Goal: Task Accomplishment & Management: Complete application form

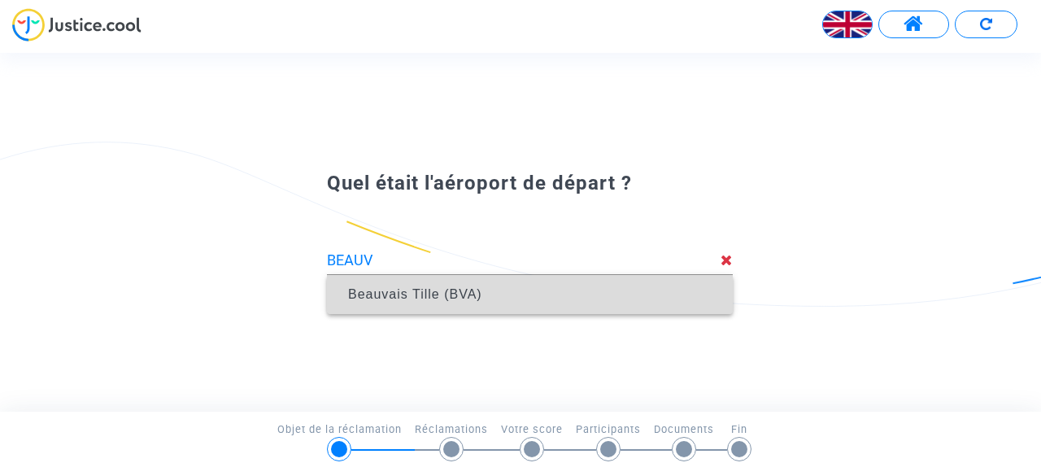
click at [407, 297] on font "Beauvais Tille (BVA)" at bounding box center [415, 294] width 134 height 14
type input "Beauvais Tille (BVA)"
click at [559, 301] on span "San Pablo (SVQ)" at bounding box center [530, 294] width 380 height 39
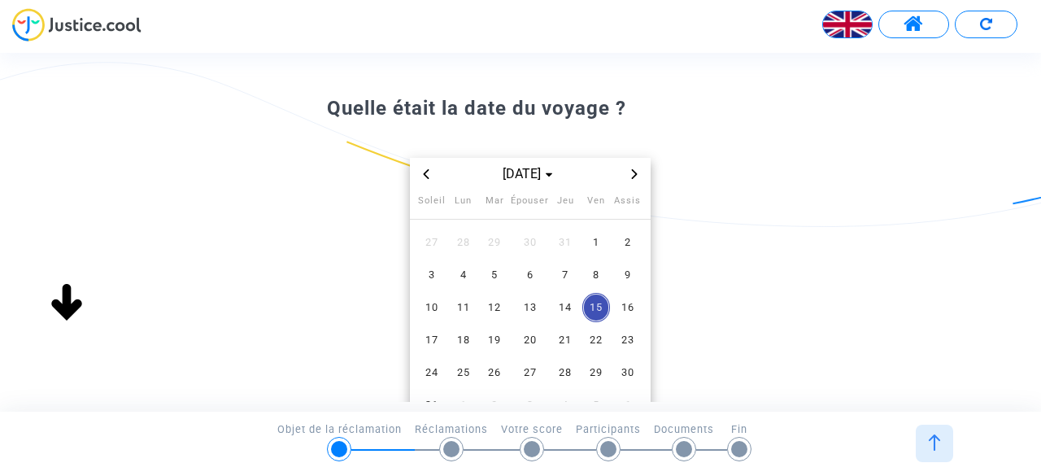
scroll to position [49, 0]
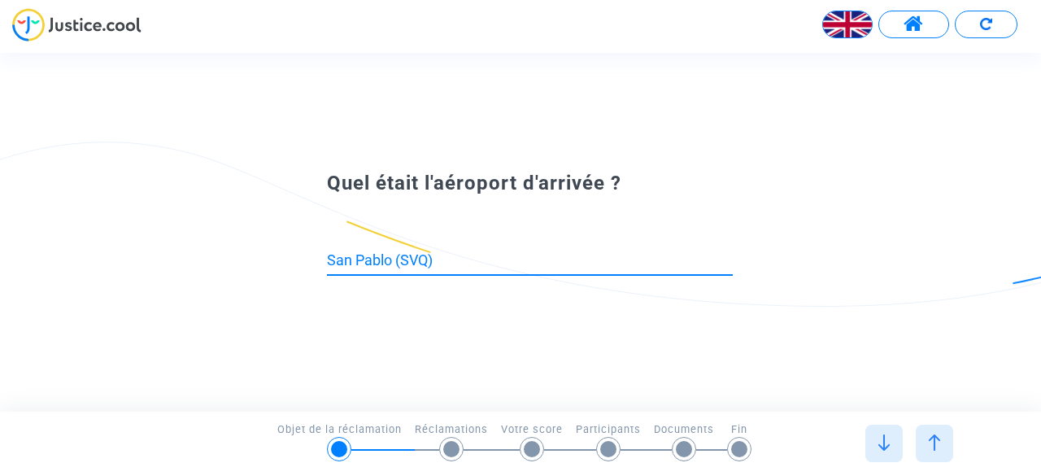
click at [556, 261] on input "San Pablo (SVQ)" at bounding box center [530, 260] width 406 height 16
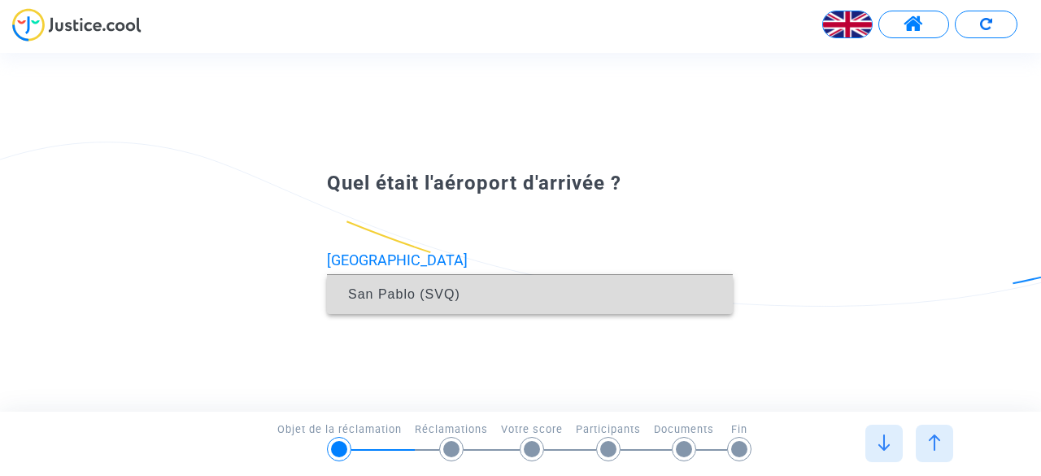
click at [535, 284] on span "San Pablo (SVQ)" at bounding box center [530, 294] width 380 height 39
type input "San Pablo (SVQ)"
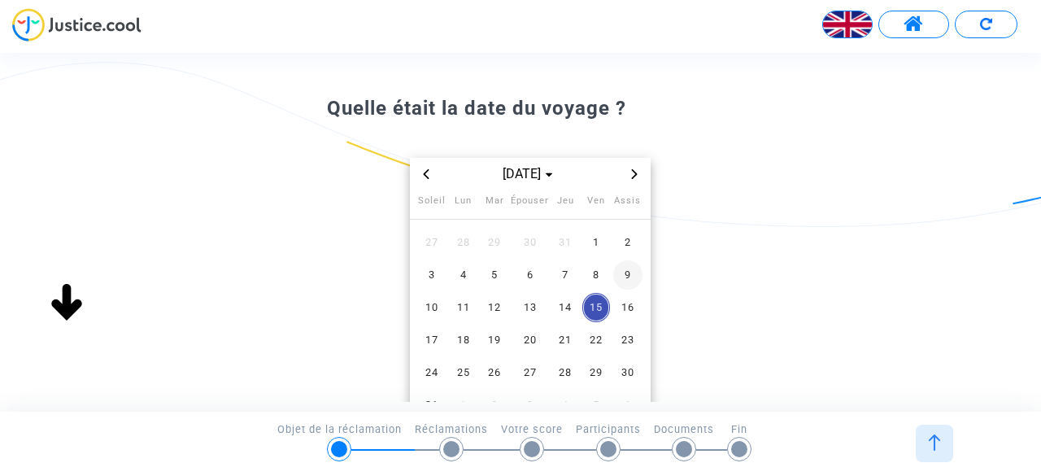
click at [624, 276] on font "9" at bounding box center [627, 274] width 7 height 12
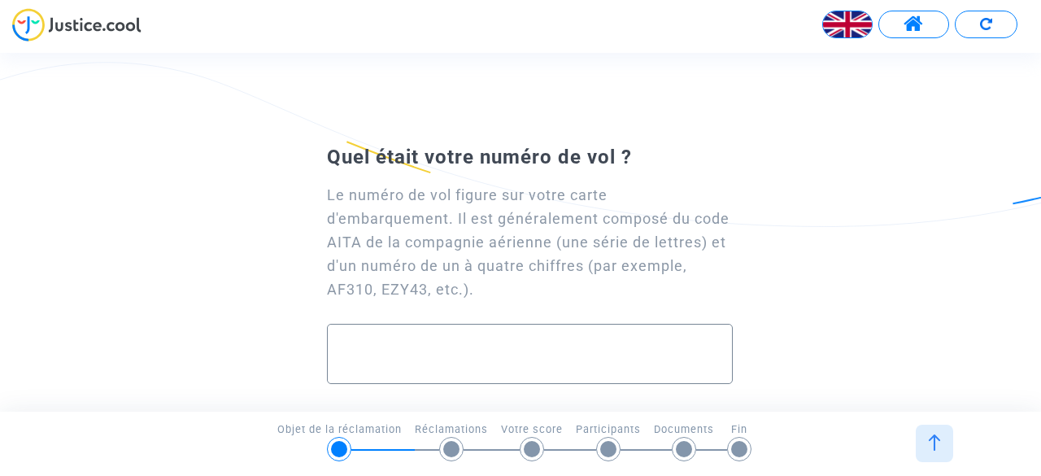
paste input "Ryanair · FR1247"
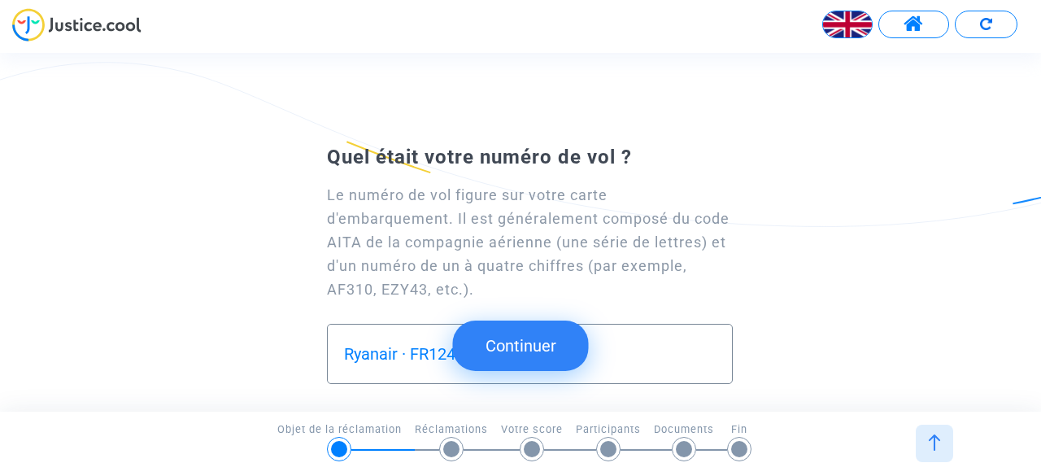
type input "Ryanair · FR1247"
click at [534, 332] on button "Continuer" at bounding box center [521, 345] width 136 height 50
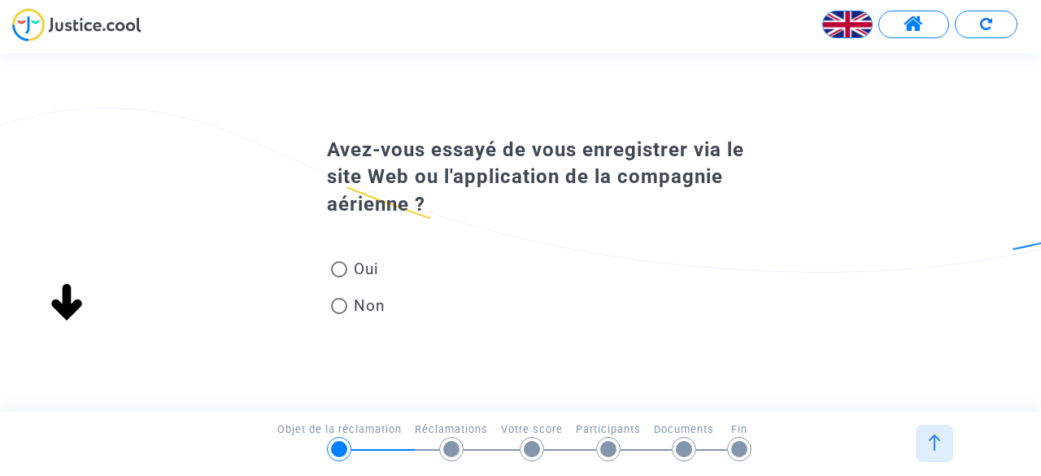
scroll to position [0, 0]
click at [340, 302] on span at bounding box center [339, 306] width 16 height 16
click at [339, 314] on input "Non" at bounding box center [338, 314] width 1 height 1
radio input "true"
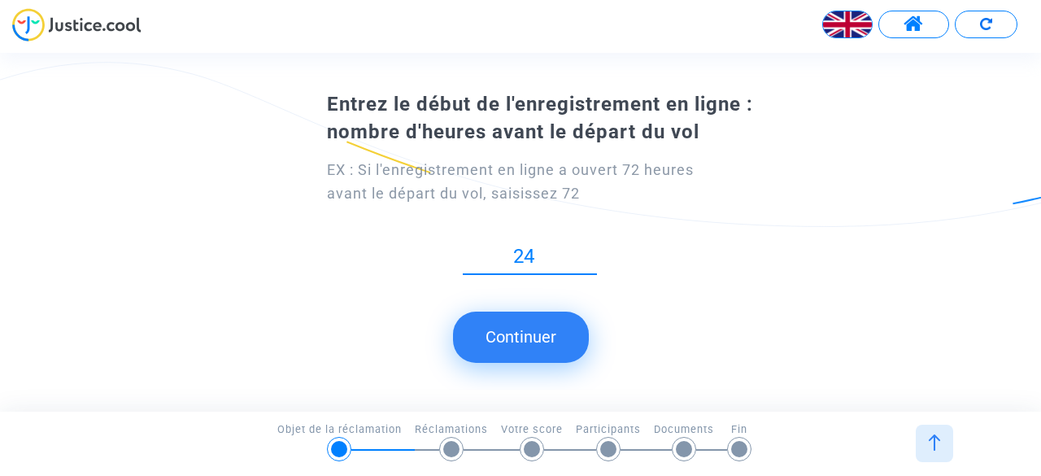
type input "24"
click at [519, 341] on font "Continuer" at bounding box center [520, 337] width 71 height 20
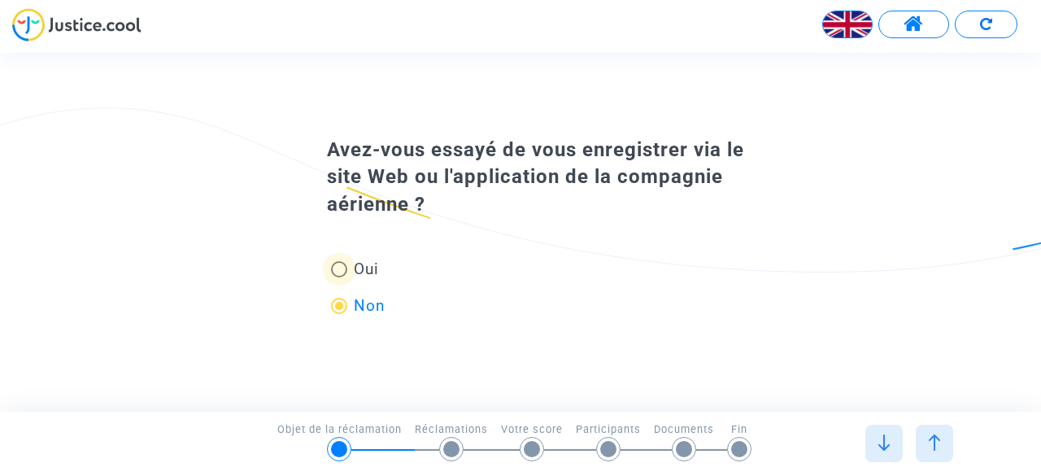
click at [338, 264] on span at bounding box center [339, 269] width 16 height 16
click at [338, 277] on input "Oui" at bounding box center [338, 277] width 1 height 1
radio input "true"
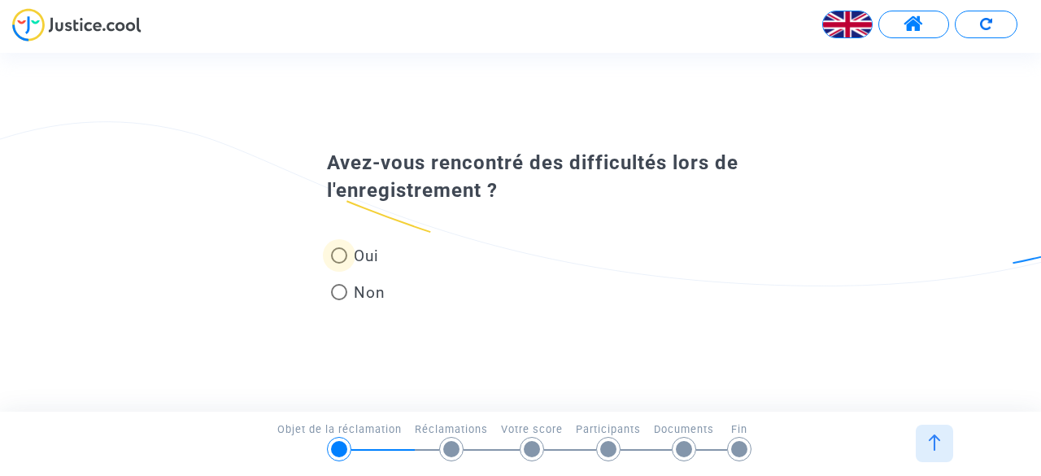
click at [337, 253] on span at bounding box center [339, 255] width 16 height 16
click at [338, 263] on input "Oui" at bounding box center [338, 263] width 1 height 1
radio input "true"
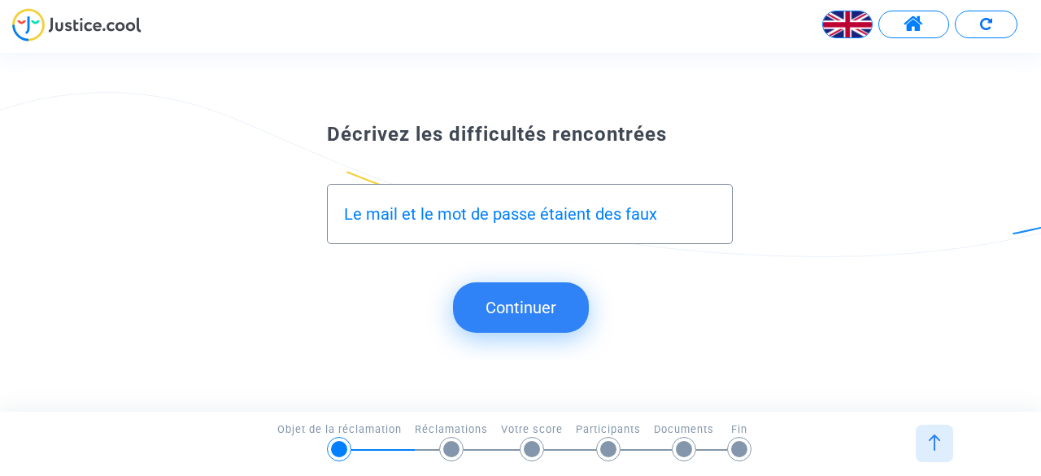
type input "Le mail et le mot de passe étaient des faux"
click at [527, 300] on font "Continuer" at bounding box center [520, 308] width 71 height 20
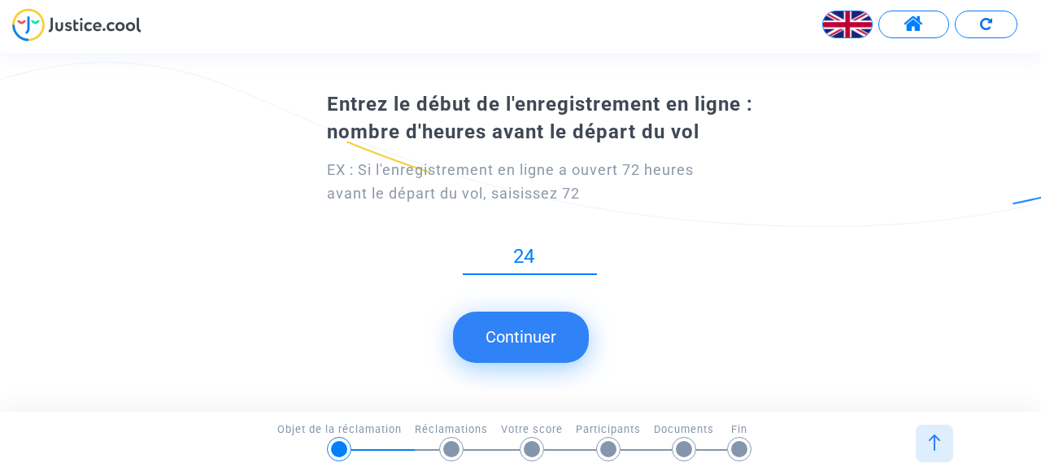
type input "24"
click at [517, 347] on button "Continuer" at bounding box center [521, 336] width 136 height 50
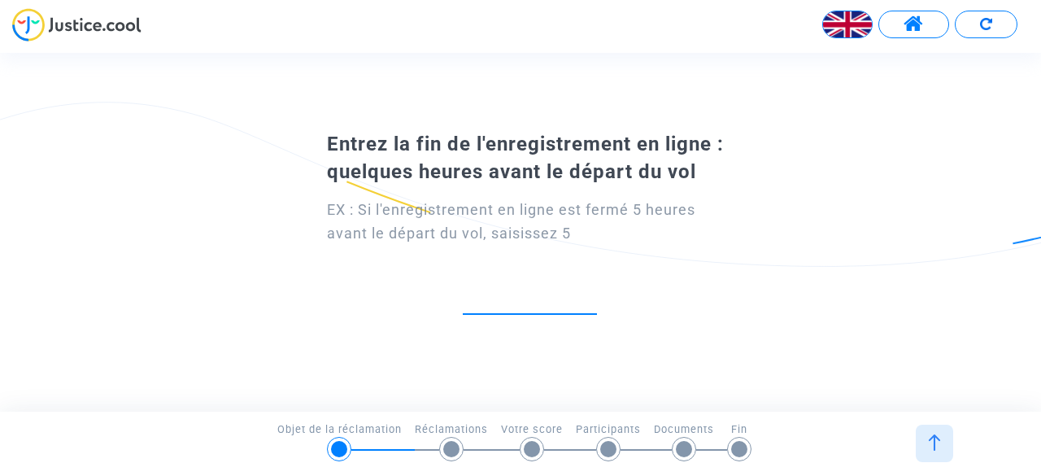
click at [517, 347] on div "Entrez la fin de l'enregistrement en ligne : quelques heures avant le départ du…" at bounding box center [520, 231] width 1041 height 235
click at [528, 294] on input "number" at bounding box center [530, 296] width 134 height 22
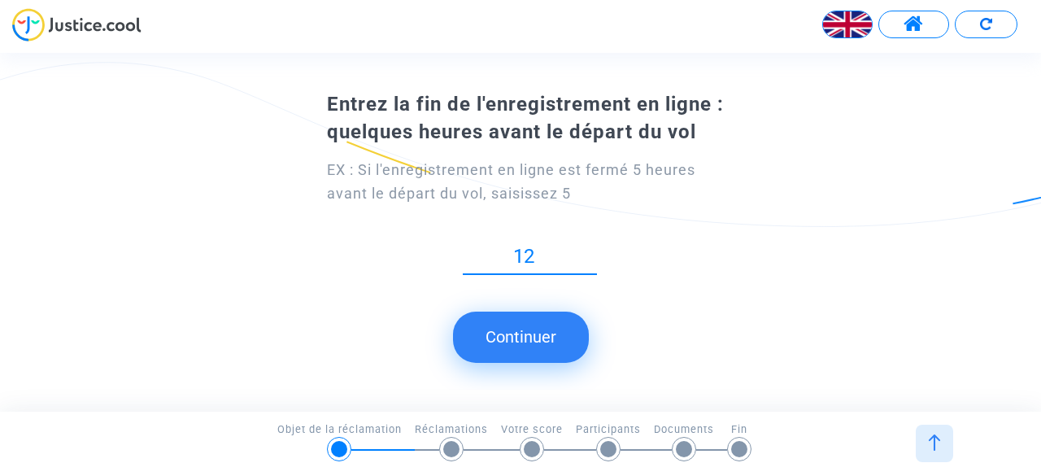
type input "12"
click at [529, 348] on button "Continuer" at bounding box center [521, 336] width 136 height 50
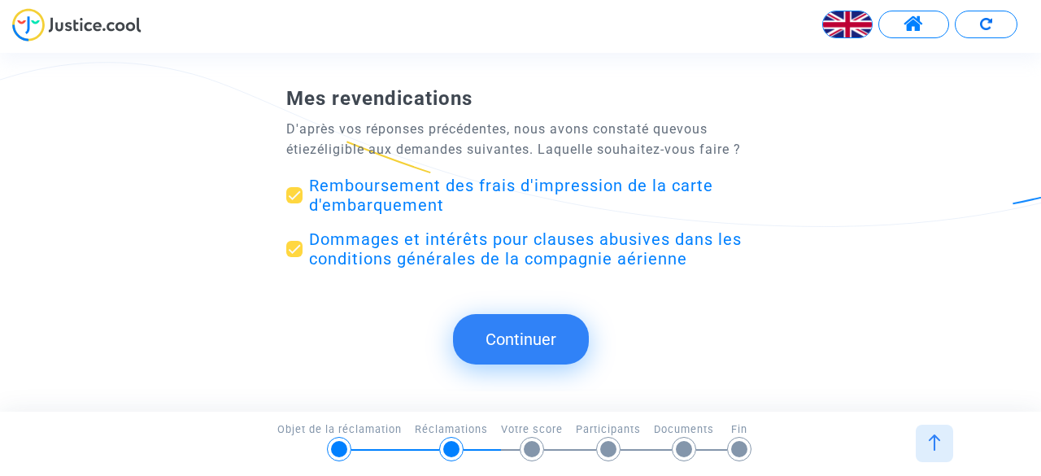
click at [529, 348] on font "Continuer" at bounding box center [520, 339] width 71 height 20
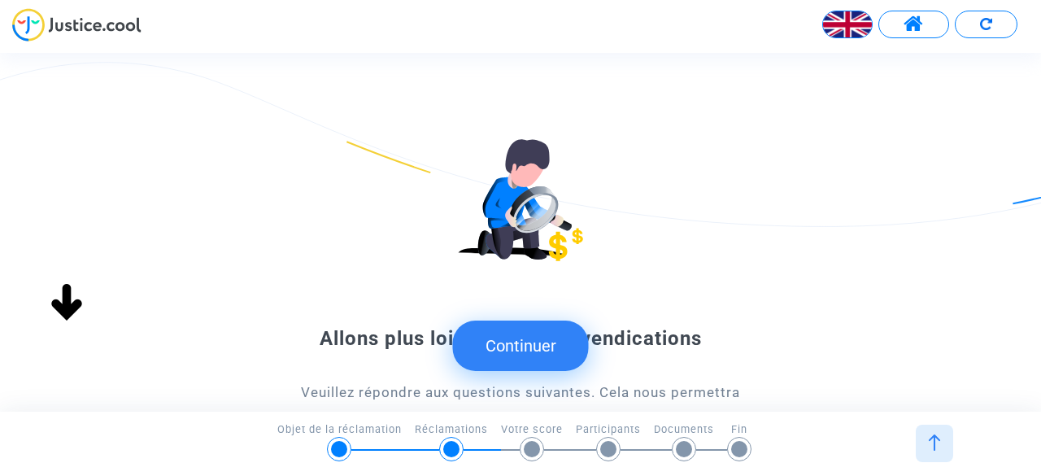
click at [529, 348] on font "Continuer" at bounding box center [520, 346] width 71 height 20
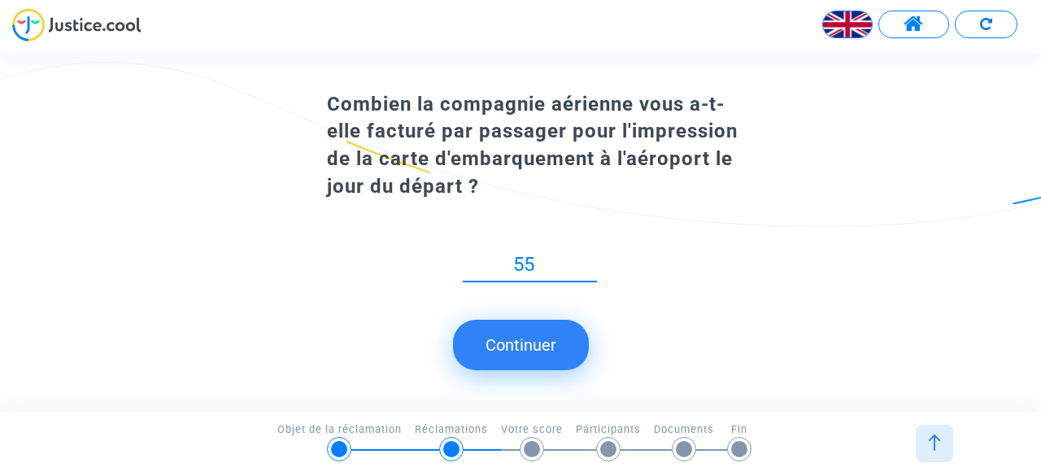
type input "55"
click at [529, 348] on font "Continuer" at bounding box center [520, 345] width 71 height 20
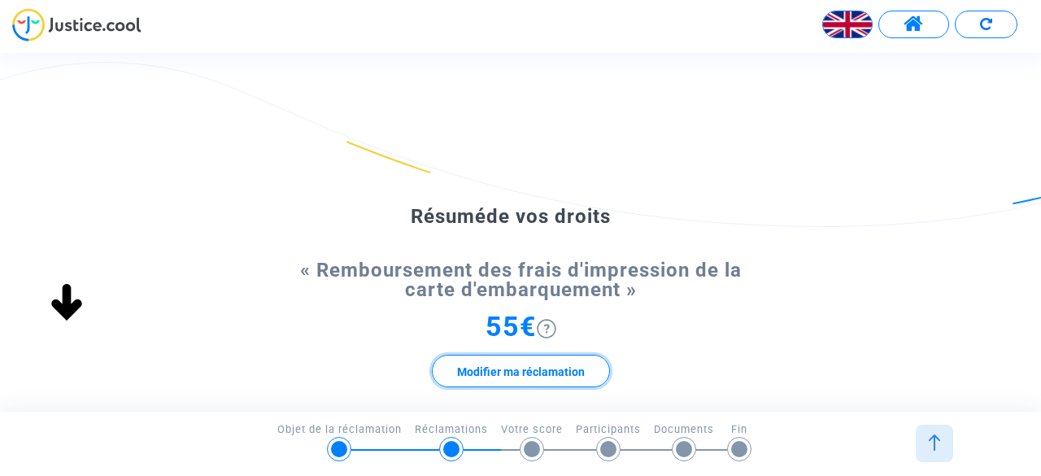
click at [524, 369] on font "Modifier ma réclamation" at bounding box center [521, 370] width 128 height 13
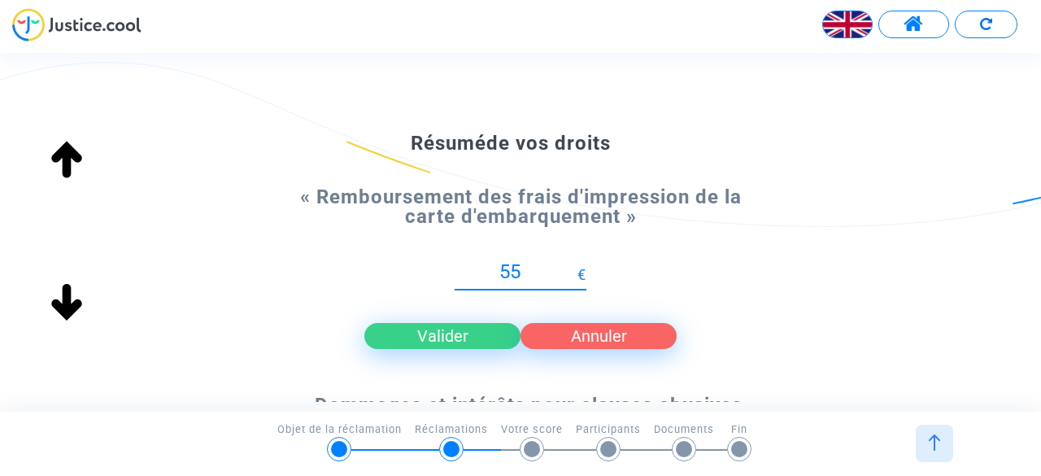
scroll to position [108, 0]
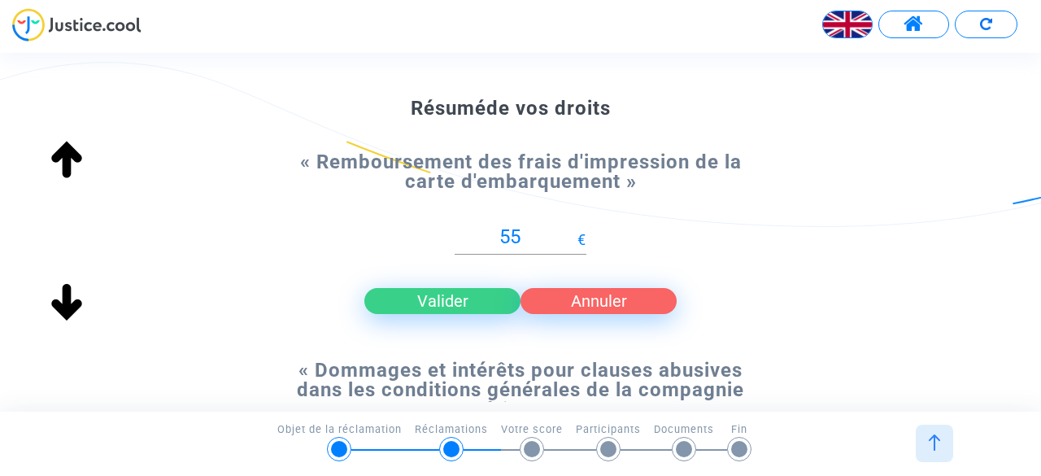
click at [461, 292] on font "Valider" at bounding box center [442, 301] width 51 height 20
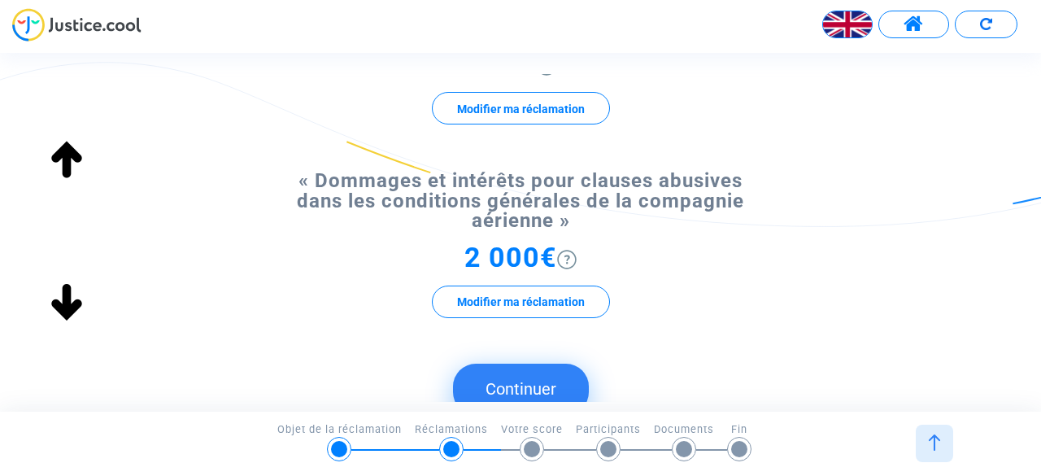
scroll to position [279, 0]
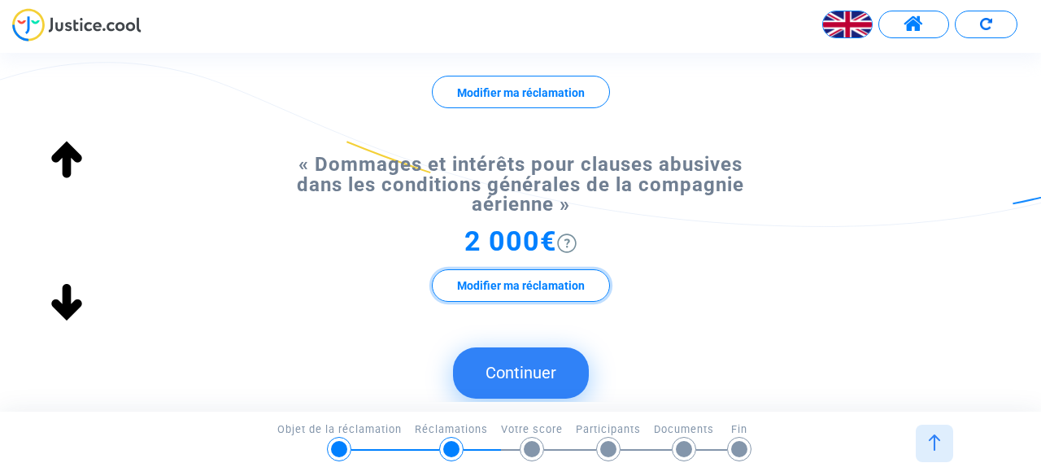
click at [512, 289] on font "Modifier ma réclamation" at bounding box center [521, 285] width 128 height 13
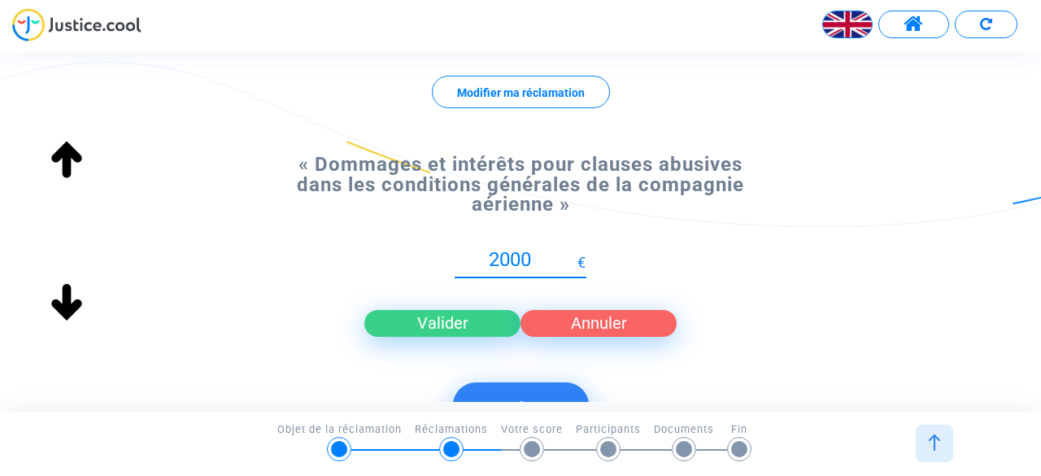
click at [506, 258] on input "2000" at bounding box center [516, 260] width 123 height 22
type input "00"
click at [468, 312] on button "Valider" at bounding box center [442, 323] width 156 height 26
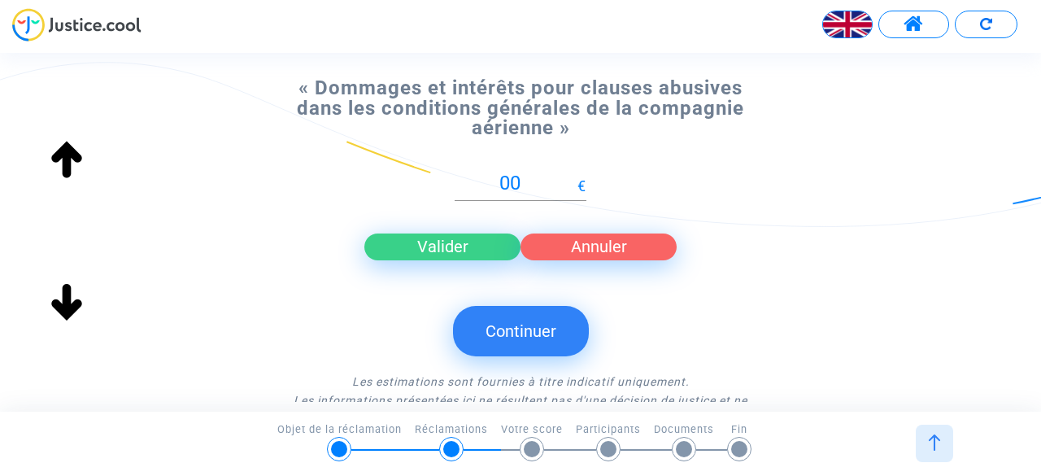
click at [455, 246] on font "Valider" at bounding box center [442, 247] width 51 height 20
click at [526, 337] on font "Continuer" at bounding box center [520, 331] width 71 height 20
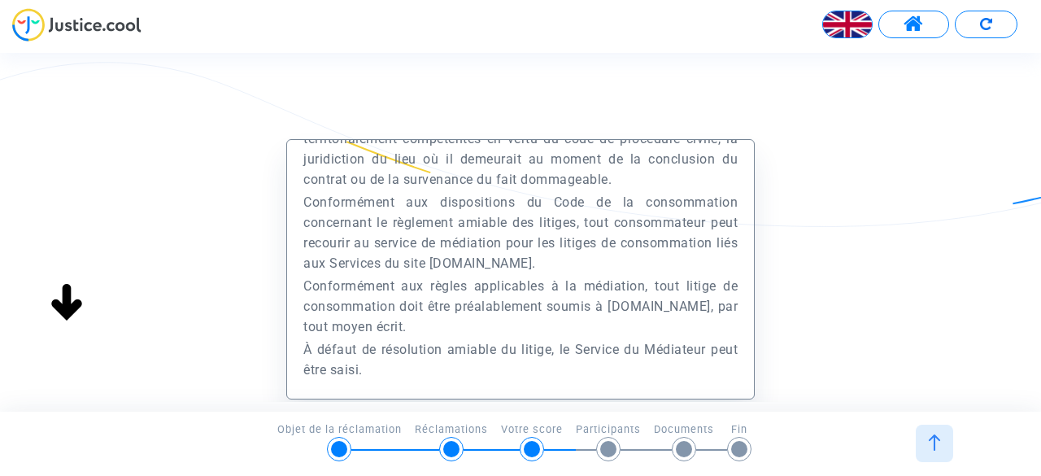
scroll to position [220, 0]
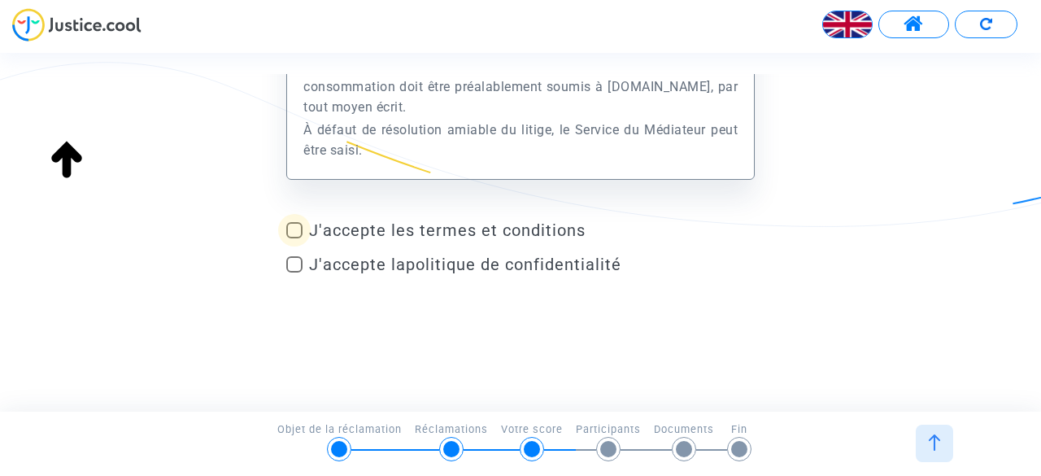
click at [301, 230] on span at bounding box center [294, 230] width 16 height 16
click at [294, 238] on input "J'accepte les termes et conditions" at bounding box center [294, 238] width 1 height 1
checkbox input "true"
click at [298, 269] on span at bounding box center [294, 264] width 16 height 16
click at [294, 272] on input "J'accepte la politique de confidentialité" at bounding box center [294, 272] width 1 height 1
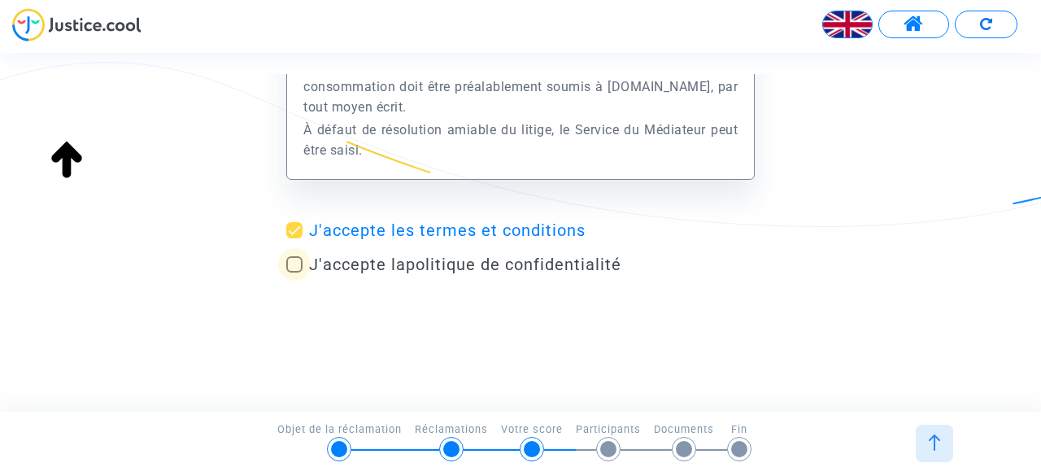
checkbox input "true"
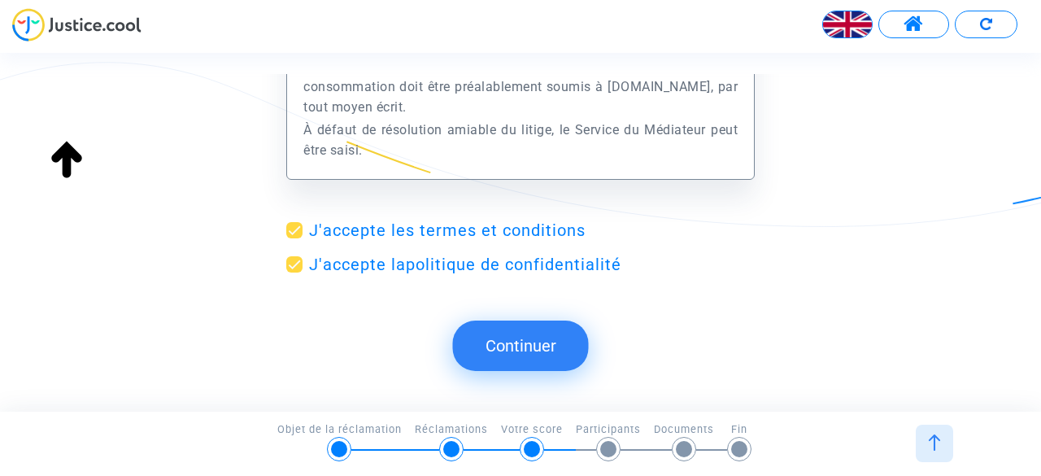
click at [516, 342] on font "Continuer" at bounding box center [520, 346] width 71 height 20
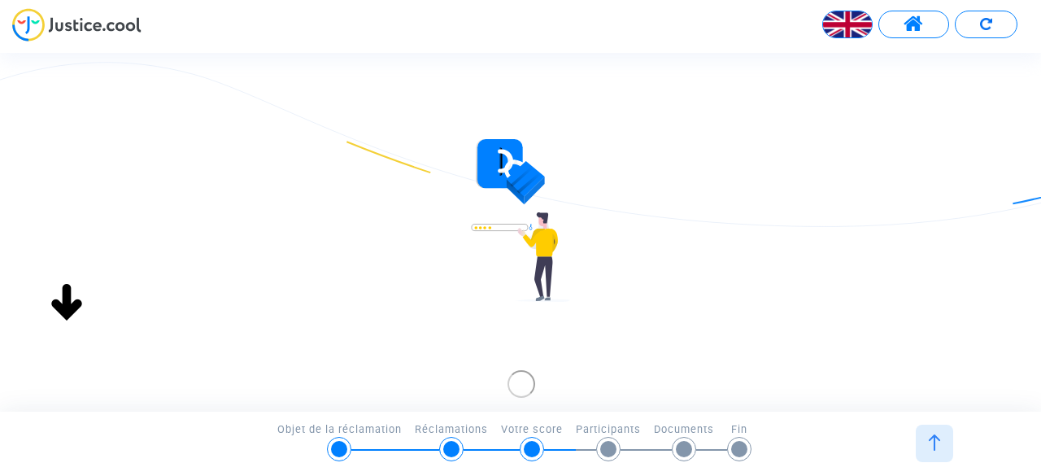
scroll to position [0, 0]
click at [568, 368] on font "Inscription" at bounding box center [581, 368] width 55 height 12
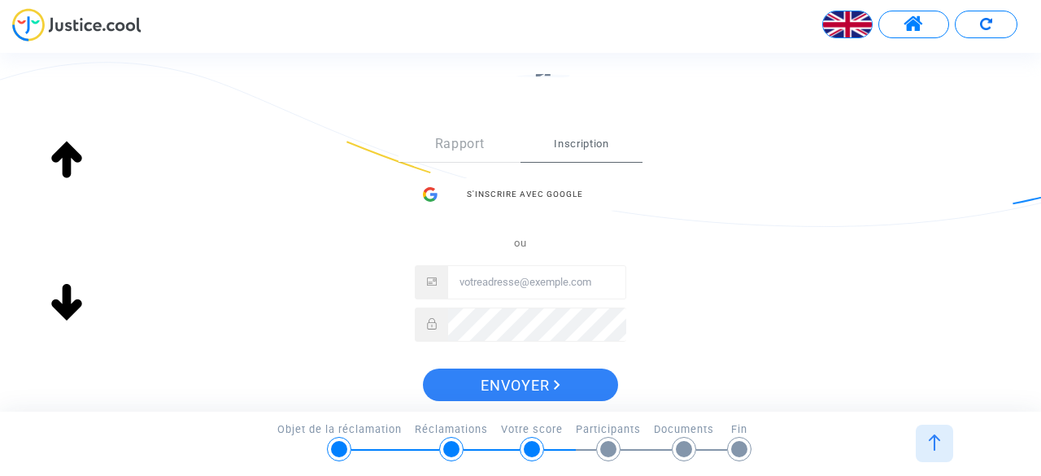
scroll to position [230, 0]
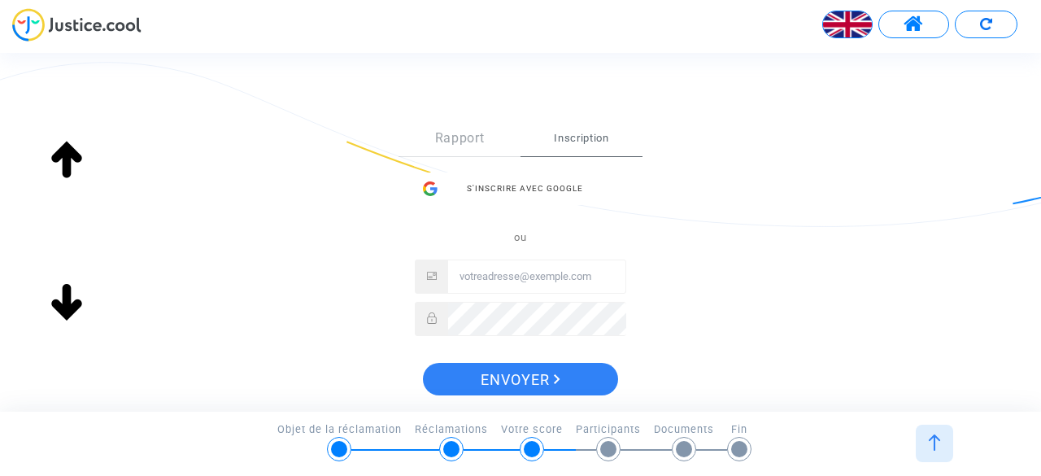
click at [524, 289] on input "E-mail" at bounding box center [536, 276] width 177 height 33
type input "[EMAIL_ADDRESS][DOMAIN_NAME]"
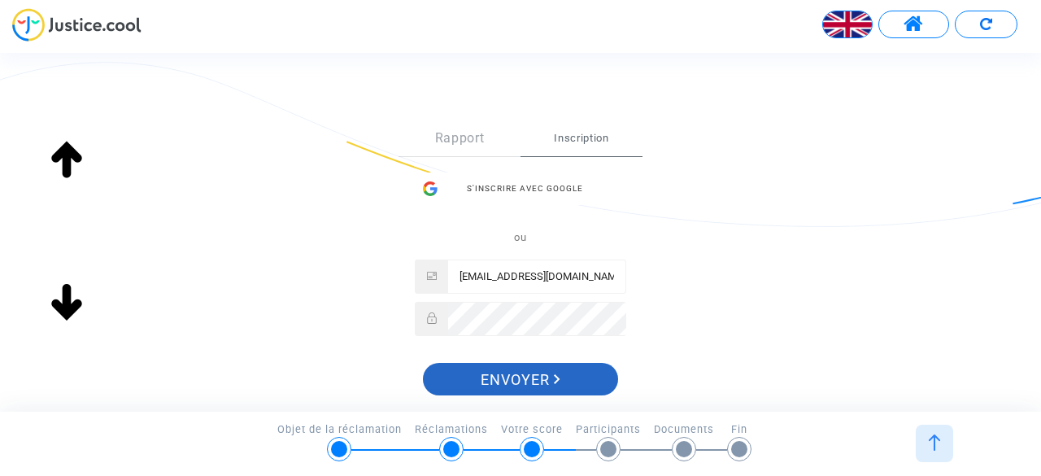
click at [520, 382] on font "Envoyer" at bounding box center [515, 379] width 69 height 17
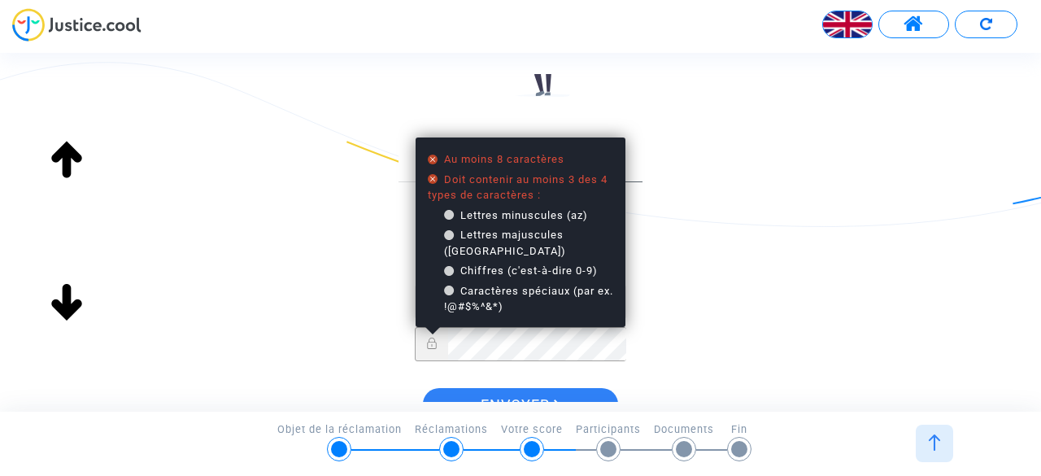
scroll to position [179, 0]
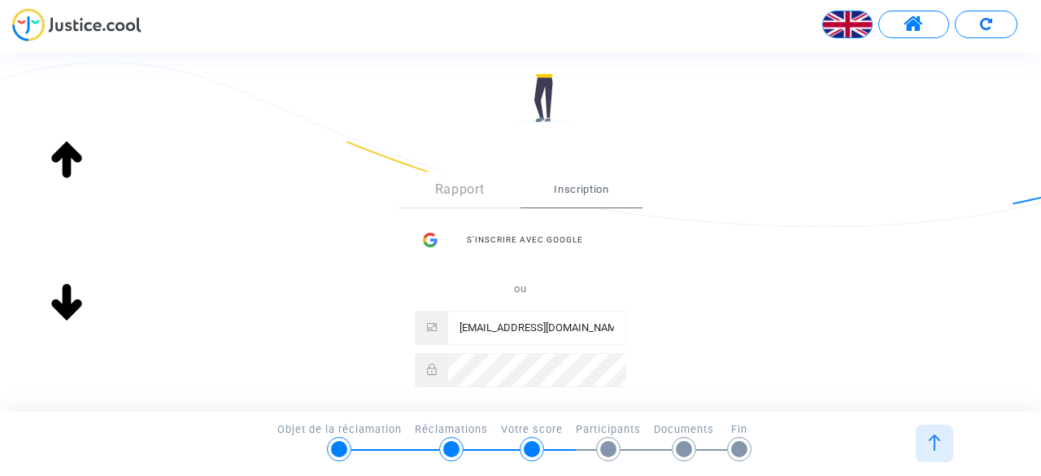
click at [686, 257] on div "S'inscrire Rapport Inscription S'inscrire avec Google ou antoine-bonnet2@hotmai…" at bounding box center [520, 314] width 468 height 350
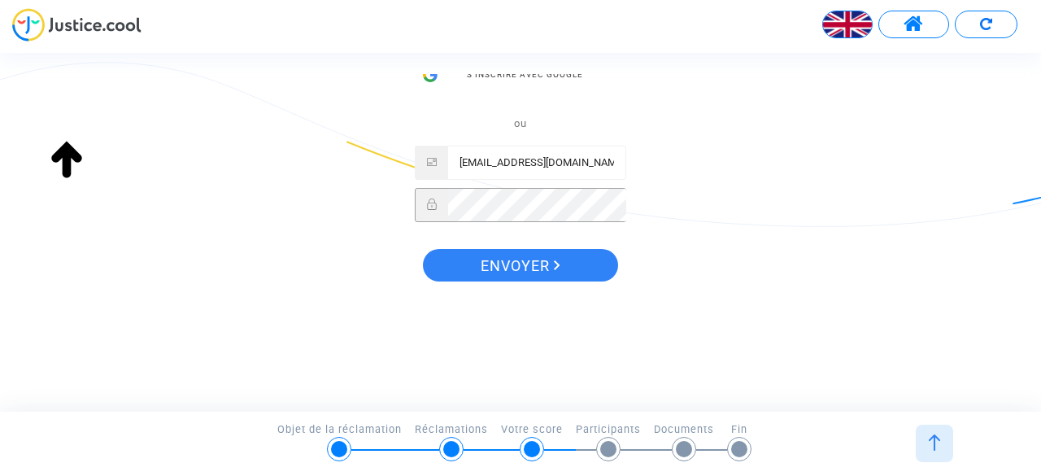
scroll to position [345, 0]
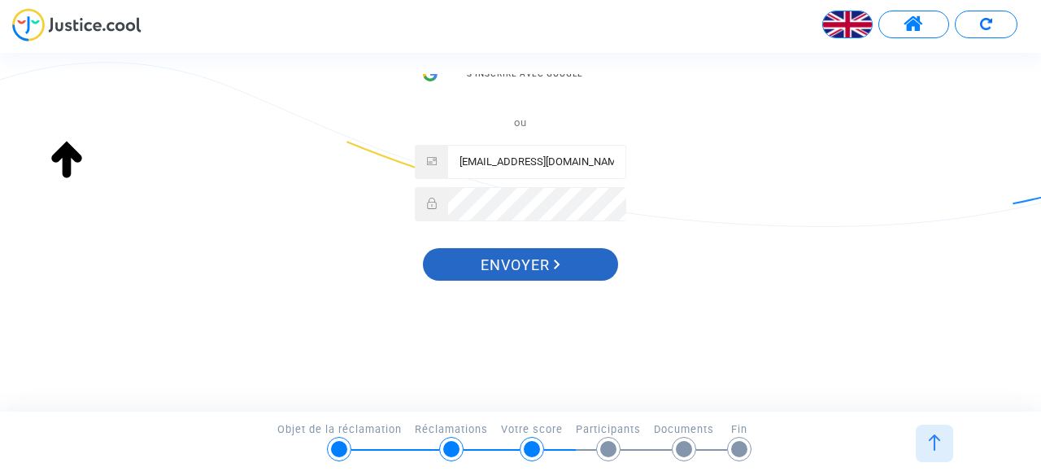
click at [540, 263] on font "Envoyer" at bounding box center [515, 264] width 69 height 17
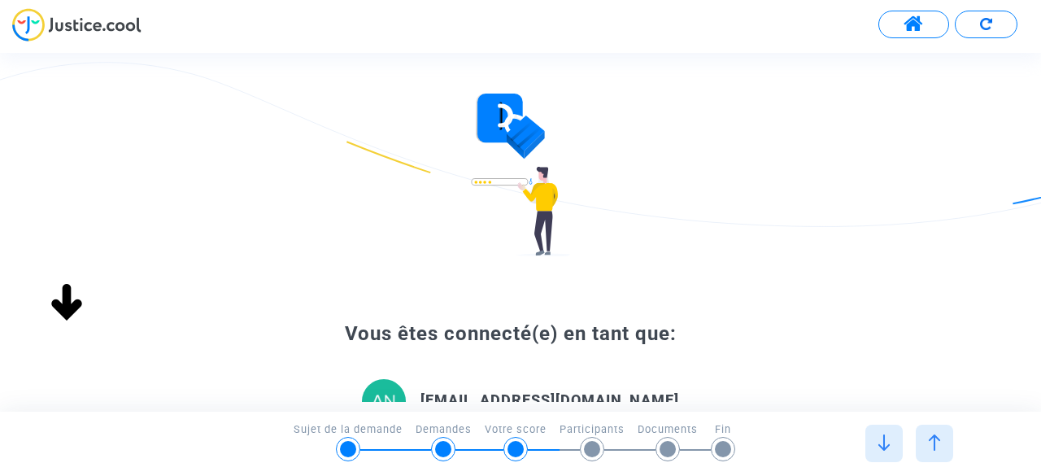
scroll to position [45, 0]
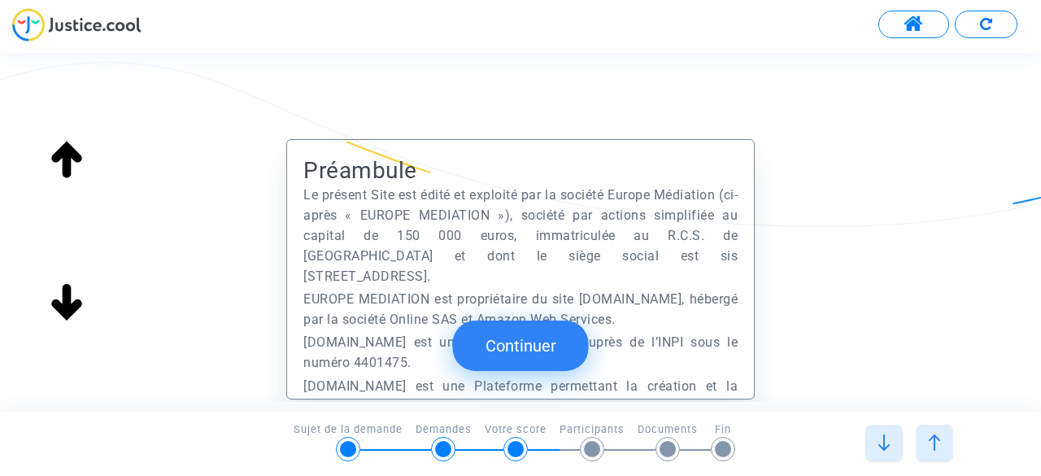
click at [552, 339] on button "Continuer" at bounding box center [521, 345] width 136 height 50
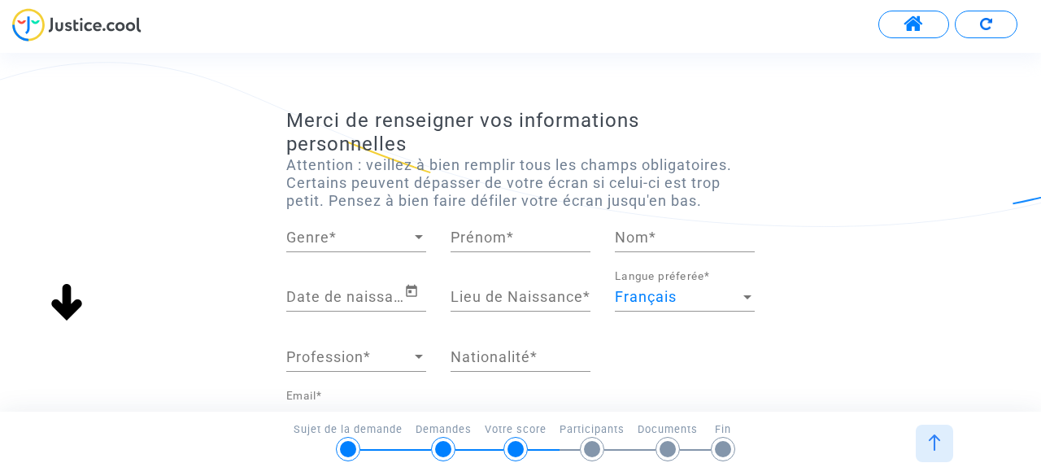
scroll to position [41, 0]
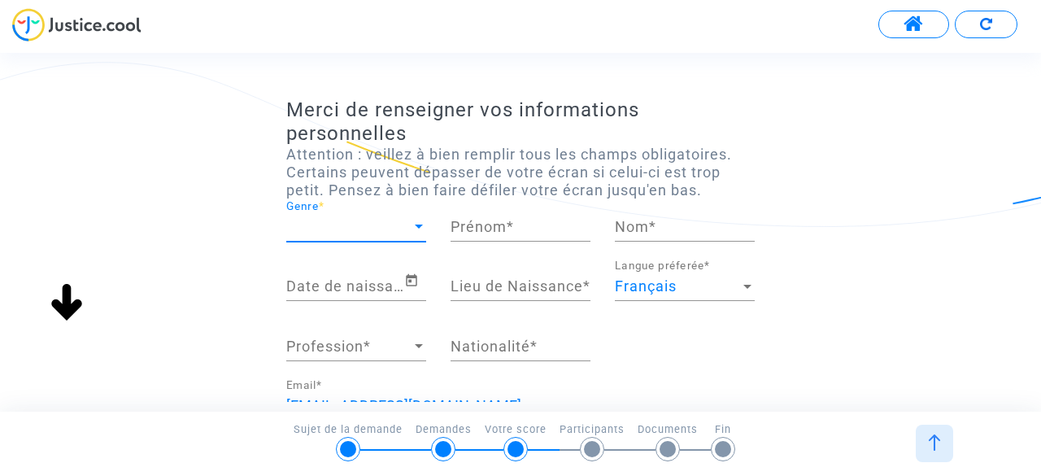
click at [372, 233] on span "Genre" at bounding box center [348, 227] width 125 height 16
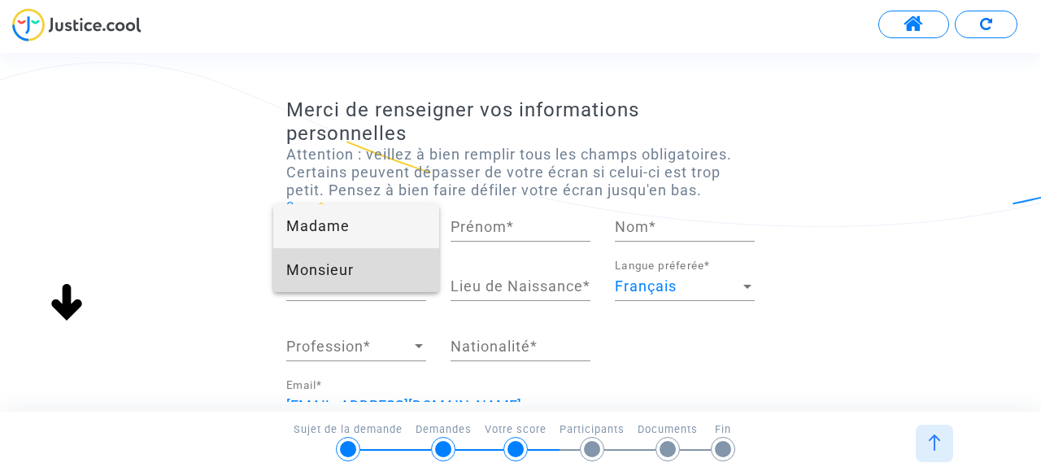
click at [368, 265] on span "Monsieur" at bounding box center [356, 270] width 140 height 44
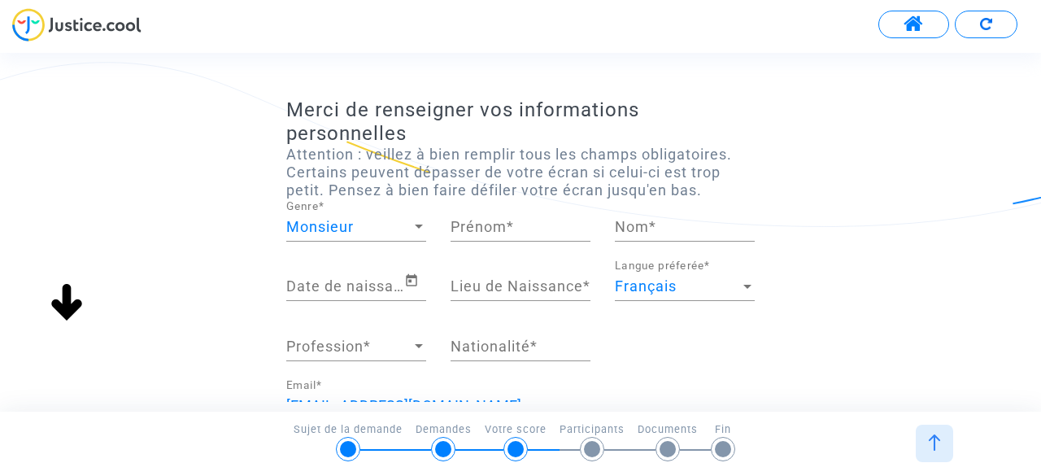
click at [470, 236] on div "Prénom *" at bounding box center [520, 220] width 140 height 41
type input "a"
type input "[PERSON_NAME]"
click at [631, 230] on input "Nom *" at bounding box center [685, 227] width 140 height 16
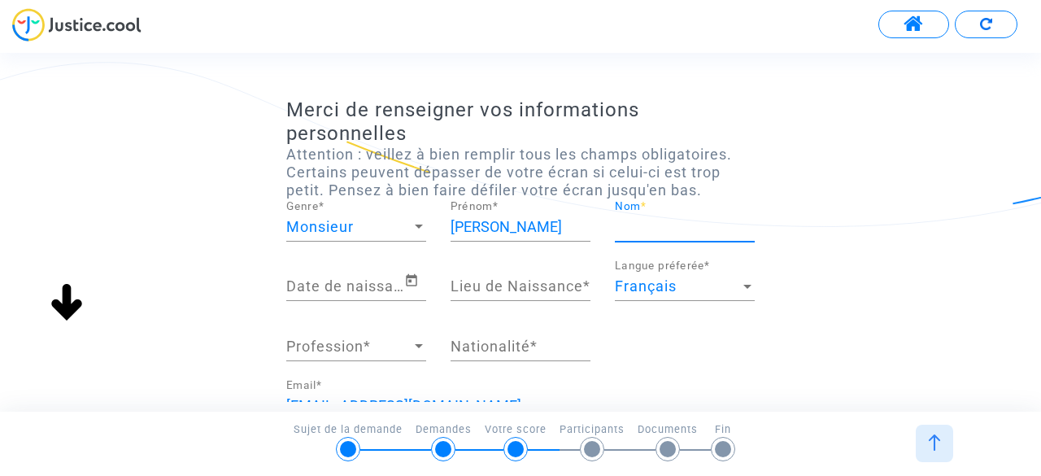
type input "BONNET"
type input "[GEOGRAPHIC_DATA]"
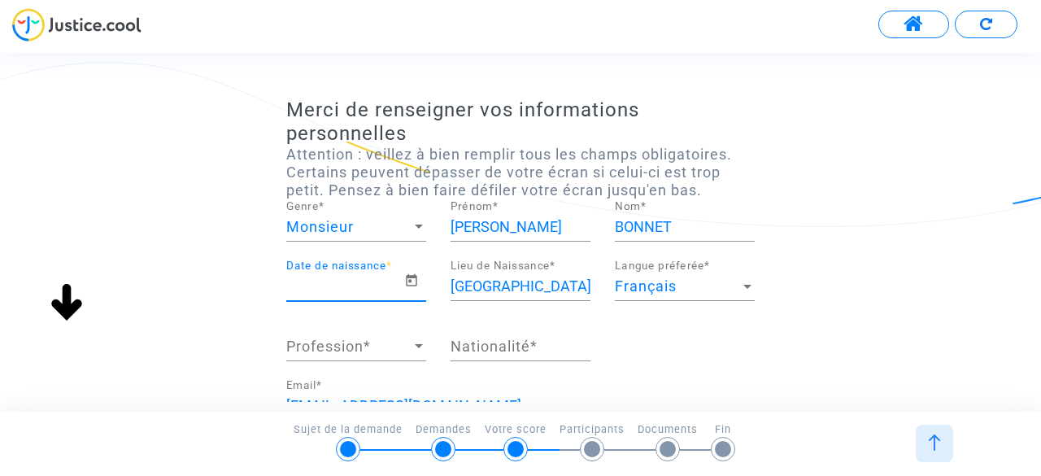
click at [373, 294] on input "Date de naissance *" at bounding box center [345, 286] width 118 height 16
click at [400, 284] on input "Date de naissance *" at bounding box center [345, 286] width 118 height 16
click at [407, 282] on icon "Open calendar" at bounding box center [411, 281] width 15 height 20
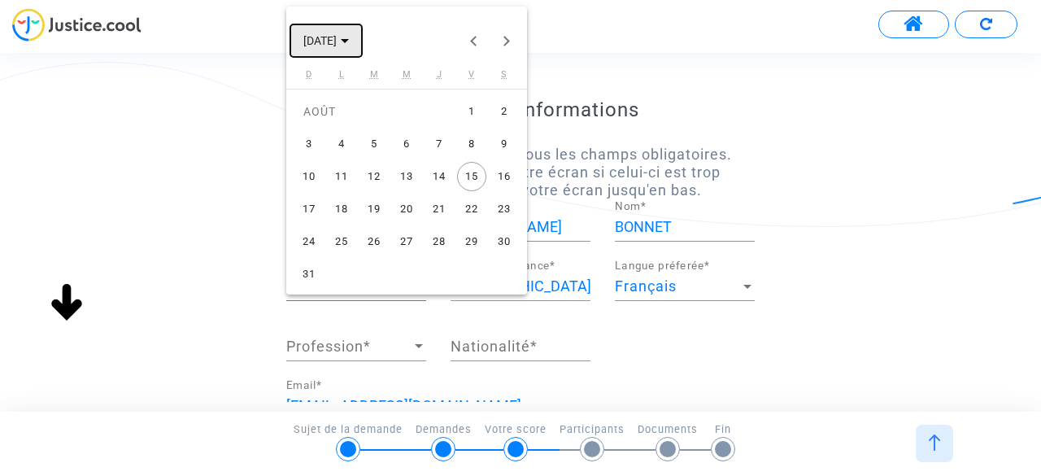
click at [362, 43] on button "[DATE]" at bounding box center [326, 40] width 72 height 33
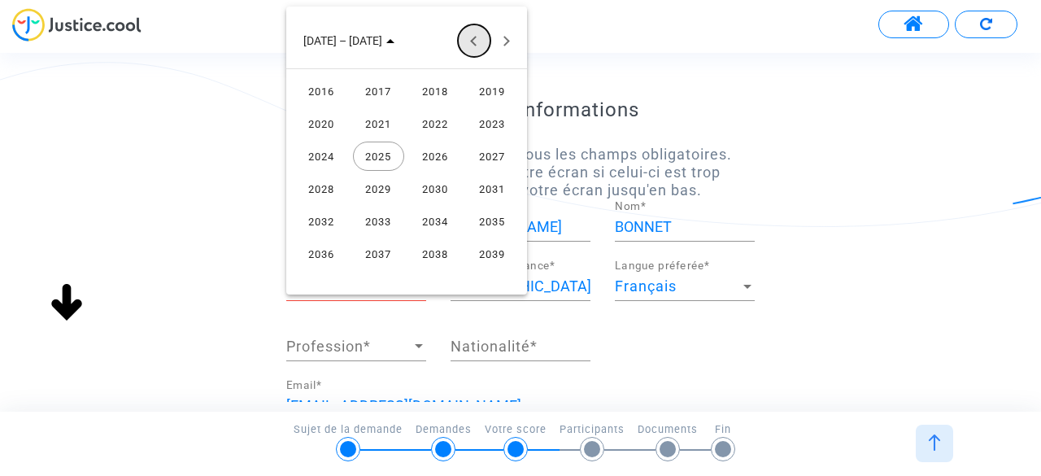
click at [472, 48] on button "Previous 24 years" at bounding box center [474, 40] width 33 height 33
click at [478, 44] on button "Previous 24 years" at bounding box center [474, 40] width 33 height 33
click at [424, 156] on div "1978" at bounding box center [435, 155] width 51 height 29
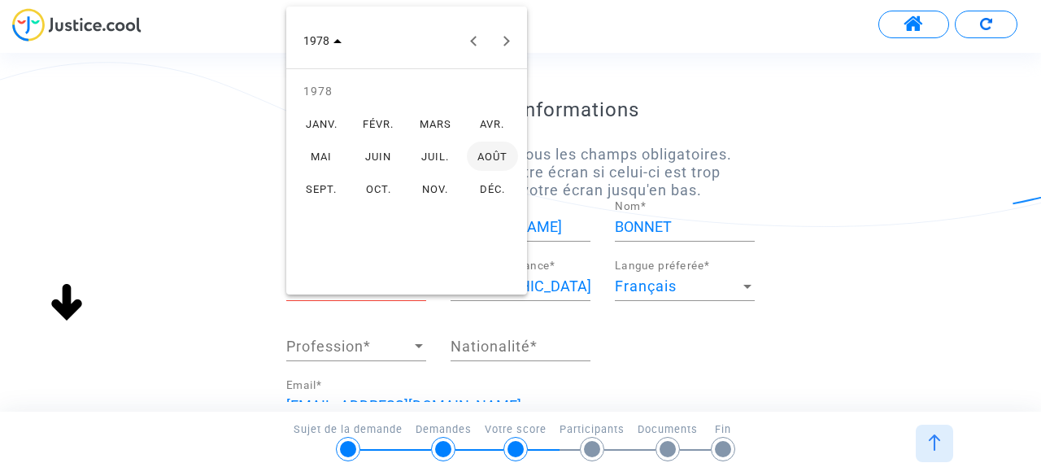
click at [433, 127] on div "MARS" at bounding box center [435, 123] width 51 height 29
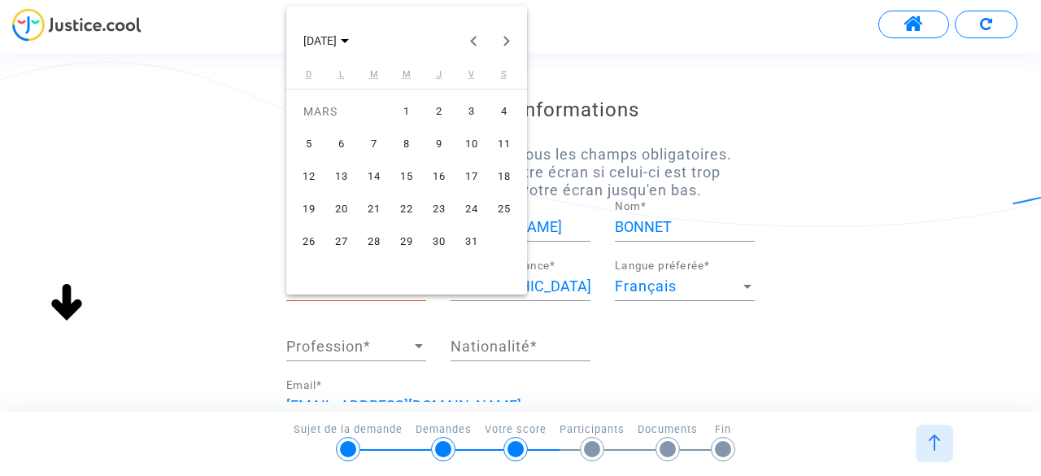
click at [491, 145] on div "11" at bounding box center [503, 143] width 29 height 29
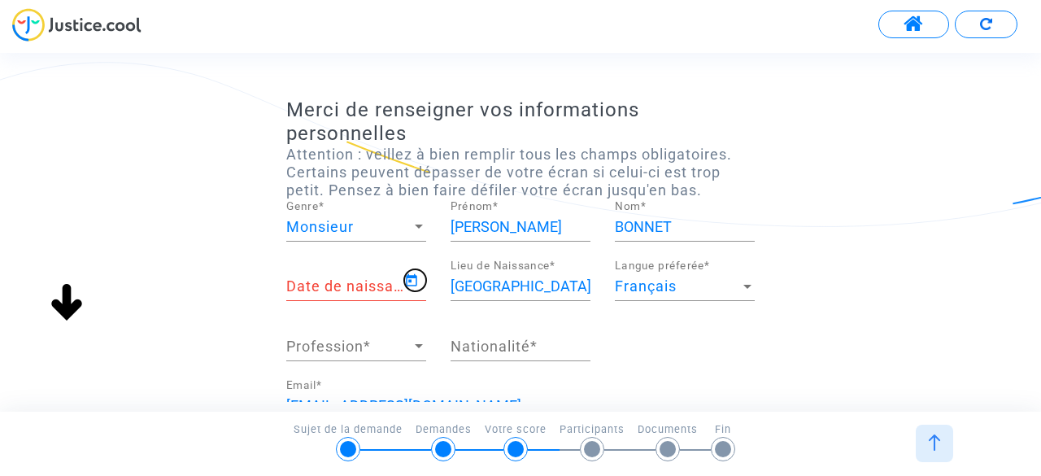
type input "[DATE]"
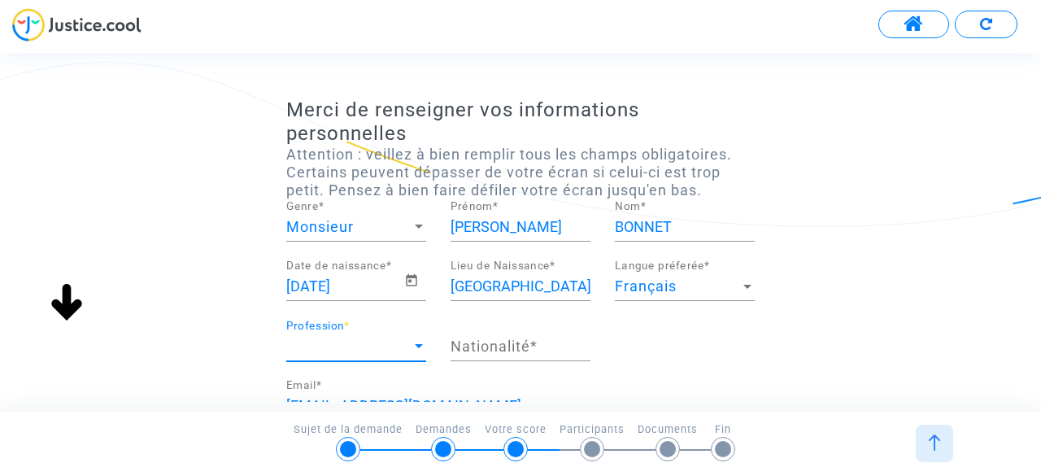
click at [391, 350] on span "Profession" at bounding box center [348, 346] width 125 height 16
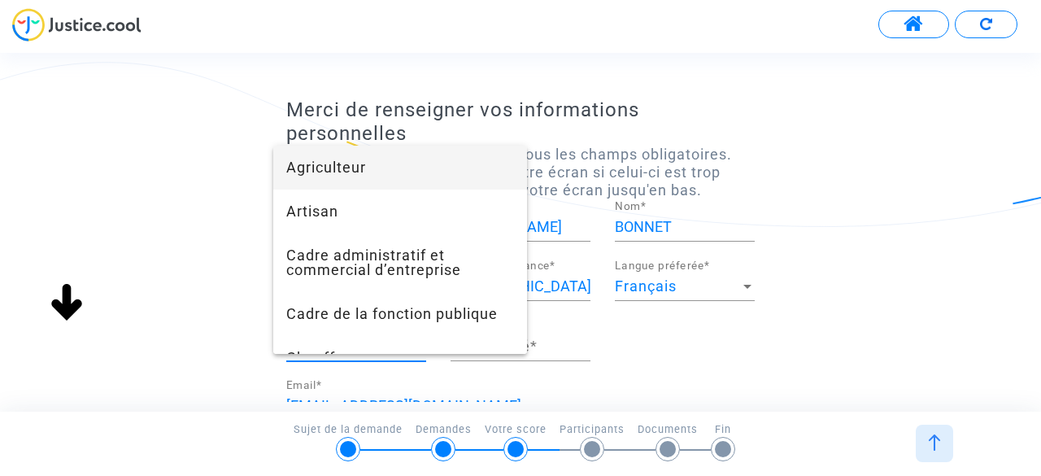
scroll to position [50, 0]
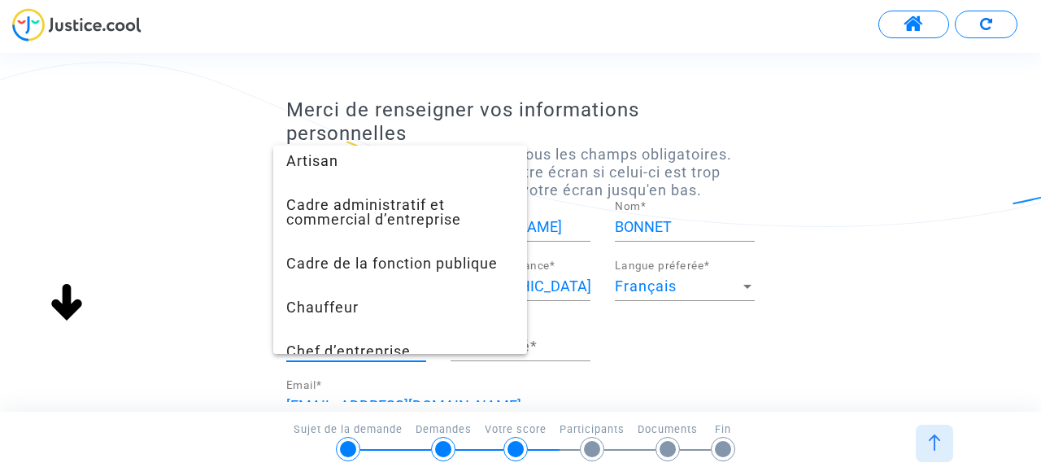
click at [555, 350] on div at bounding box center [520, 238] width 1041 height 476
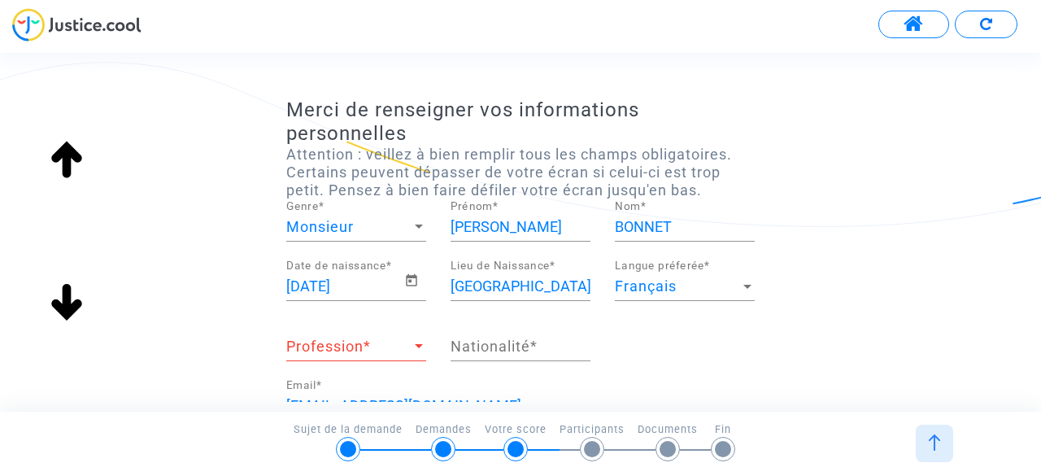
scroll to position [153, 0]
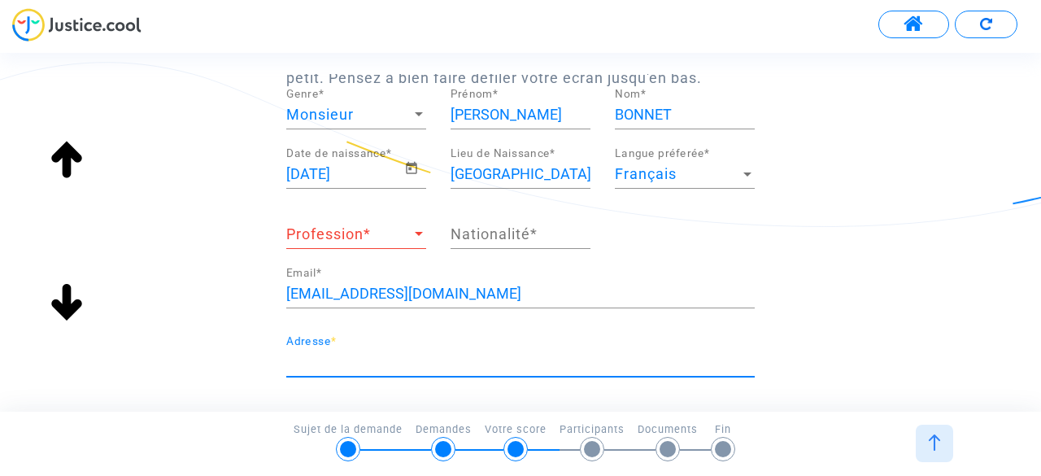
click at [338, 355] on input "Adresse *" at bounding box center [520, 362] width 468 height 16
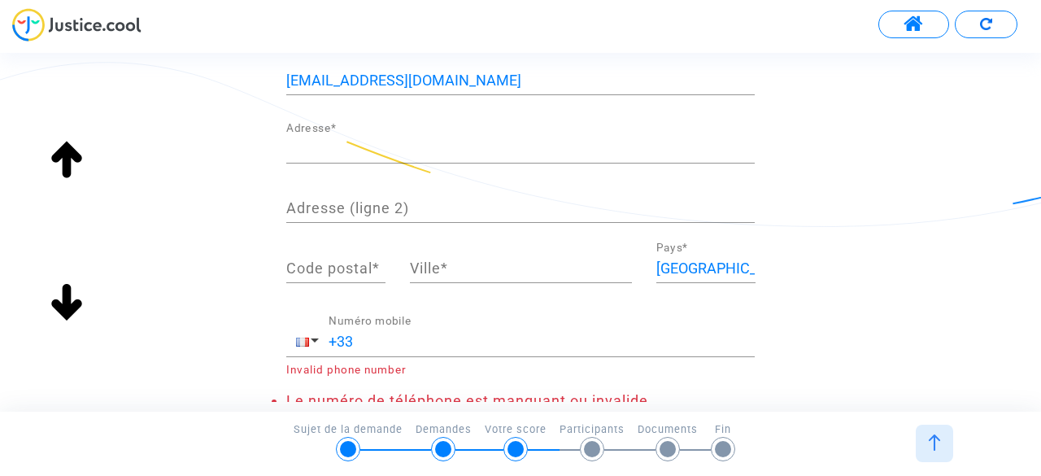
click at [338, 355] on div "+33 Numéro mobile Invalid phone number" at bounding box center [520, 345] width 468 height 61
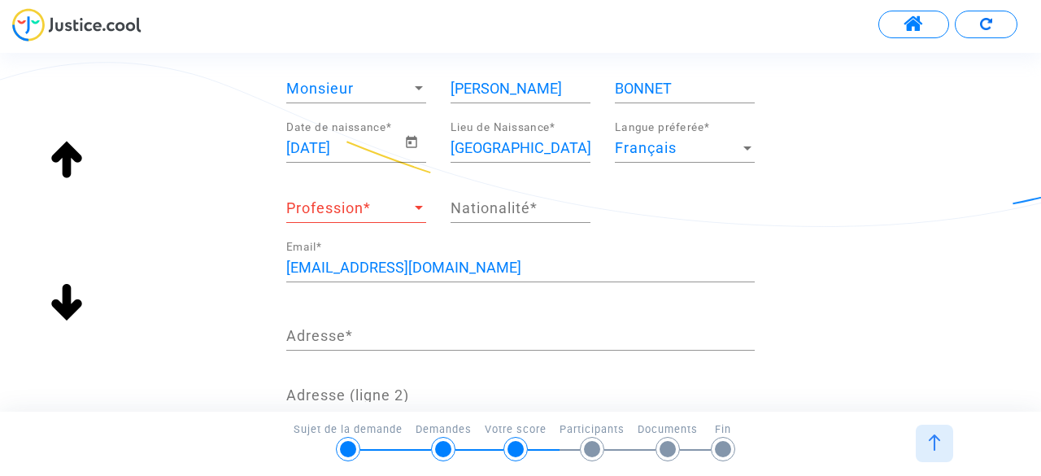
scroll to position [174, 0]
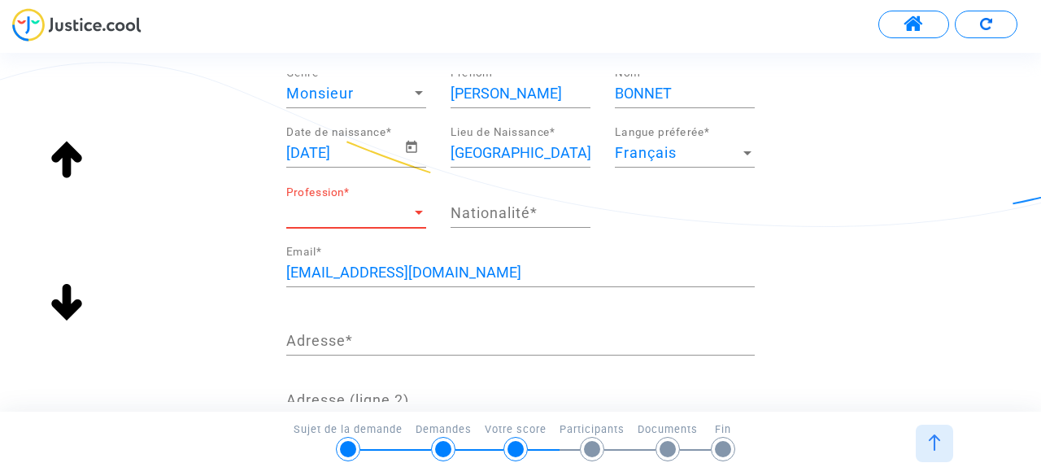
click at [384, 212] on span "Profession" at bounding box center [348, 213] width 125 height 16
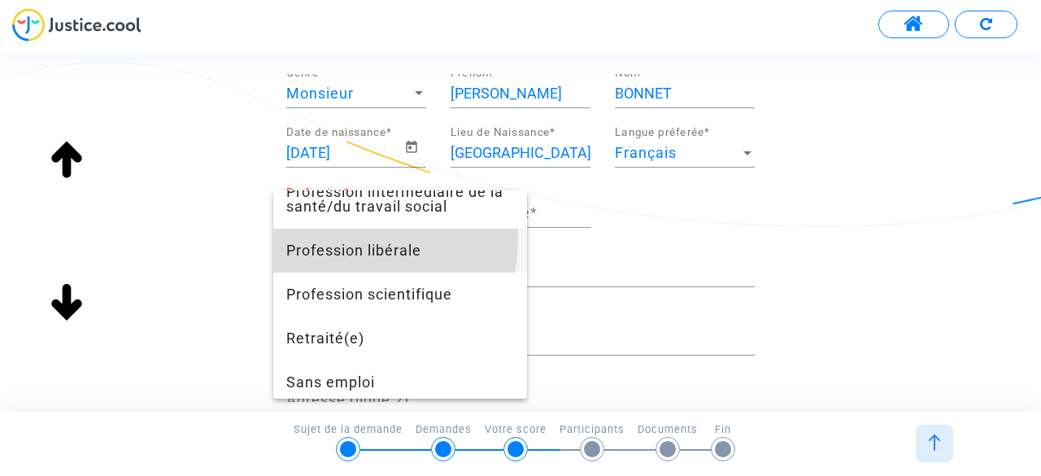
click at [346, 268] on span "Profession libérale" at bounding box center [400, 250] width 228 height 44
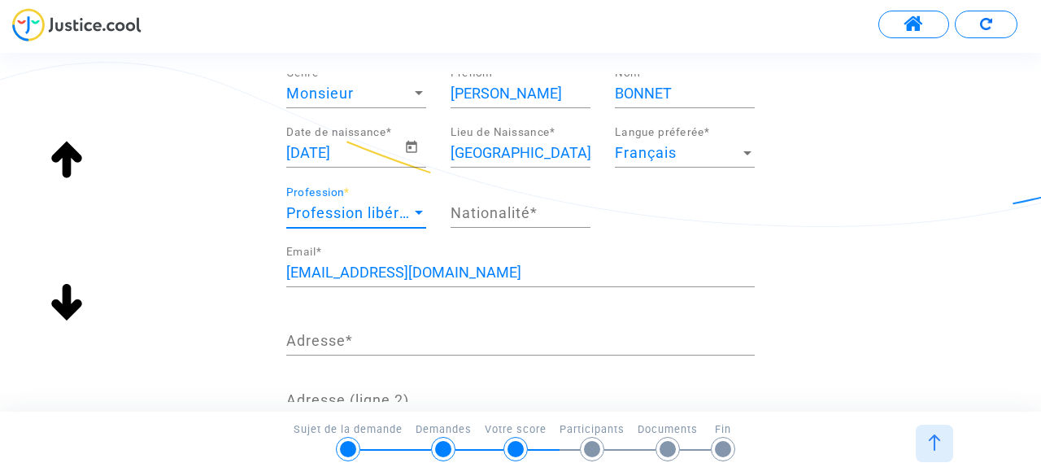
scroll to position [1186, 0]
click at [489, 222] on div "Nationalité *" at bounding box center [520, 206] width 140 height 41
drag, startPoint x: 489, startPoint y: 222, endPoint x: 506, endPoint y: 212, distance: 19.7
click at [506, 212] on div "Nationalité *" at bounding box center [520, 206] width 140 height 41
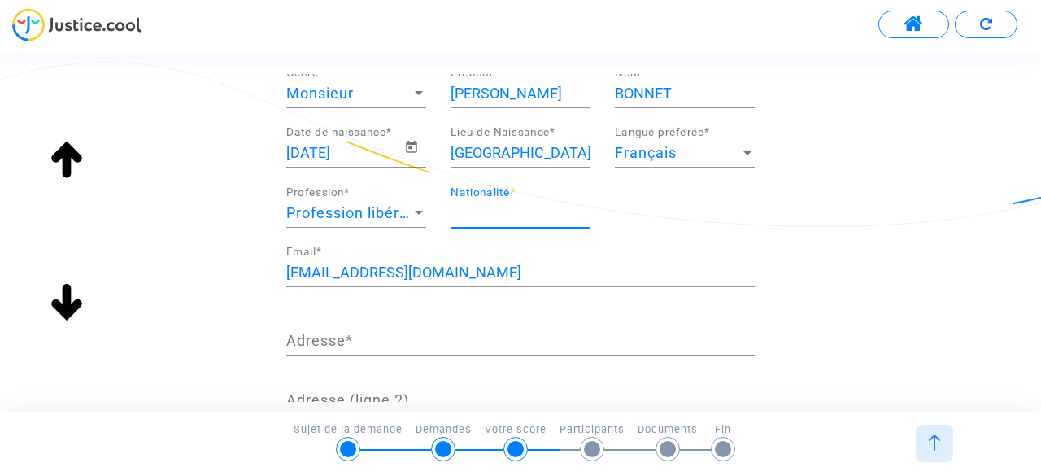
click at [506, 212] on input "Nationalité *" at bounding box center [520, 213] width 140 height 16
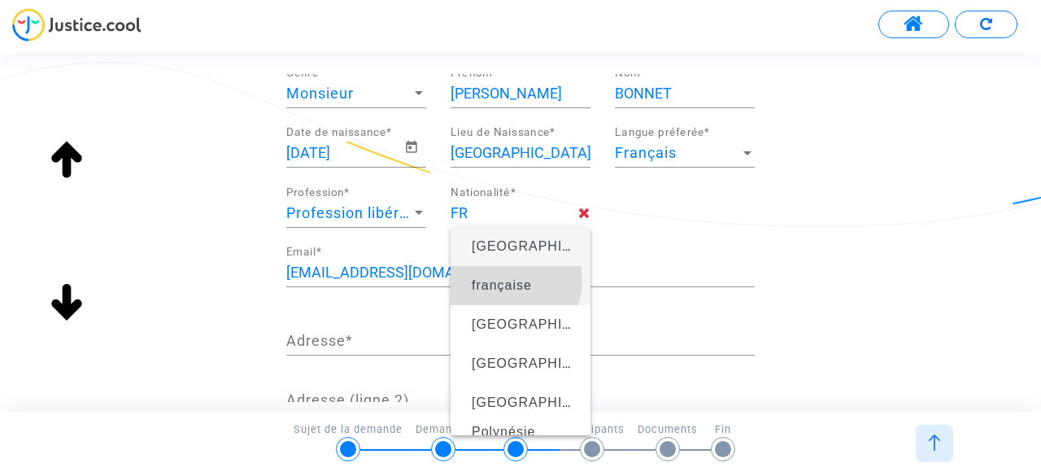
click at [511, 281] on span "française" at bounding box center [502, 285] width 60 height 14
type input "française"
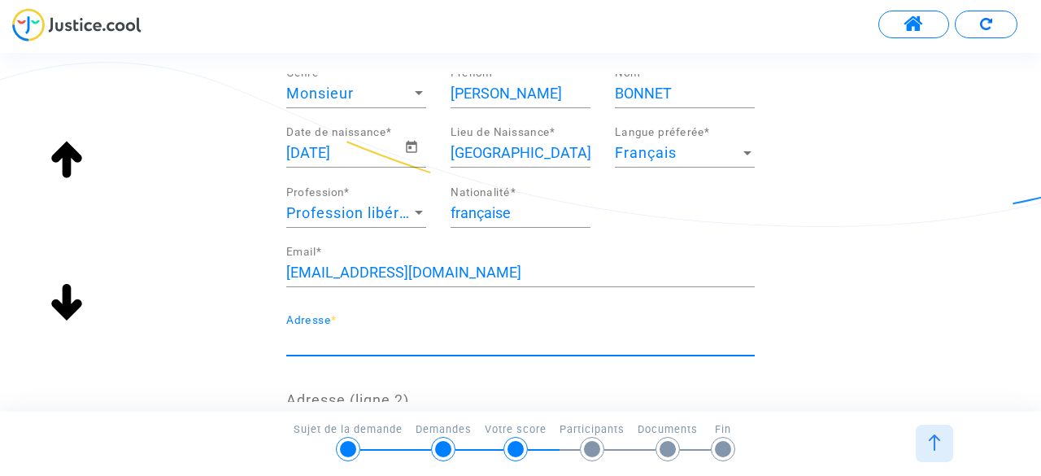
click at [400, 336] on input "Adresse *" at bounding box center [520, 341] width 468 height 16
type input "[STREET_ADDRESS]"
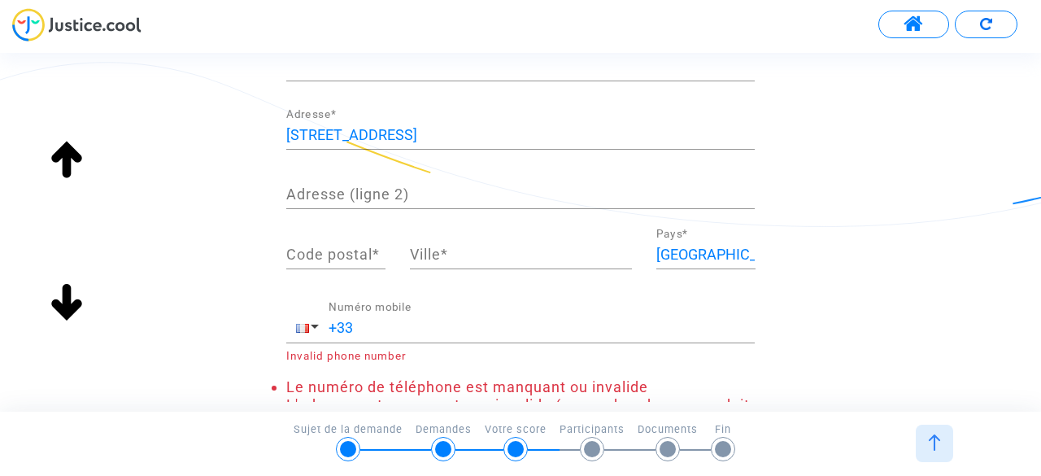
scroll to position [403, 0]
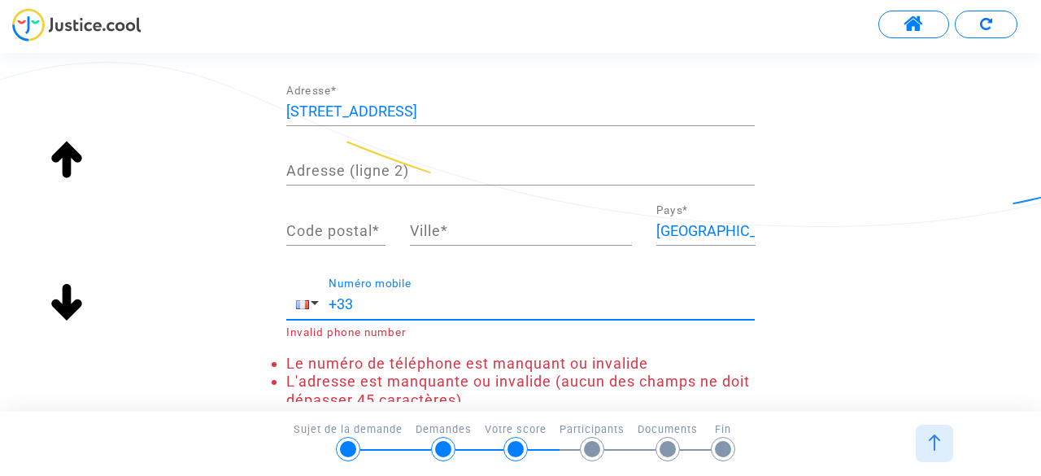
click at [414, 302] on input "+33" at bounding box center [541, 304] width 426 height 16
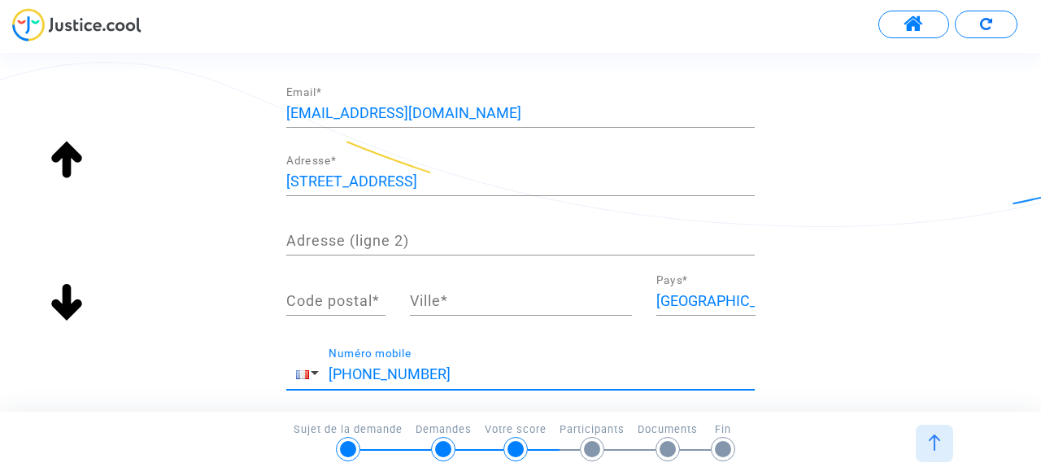
scroll to position [368, 0]
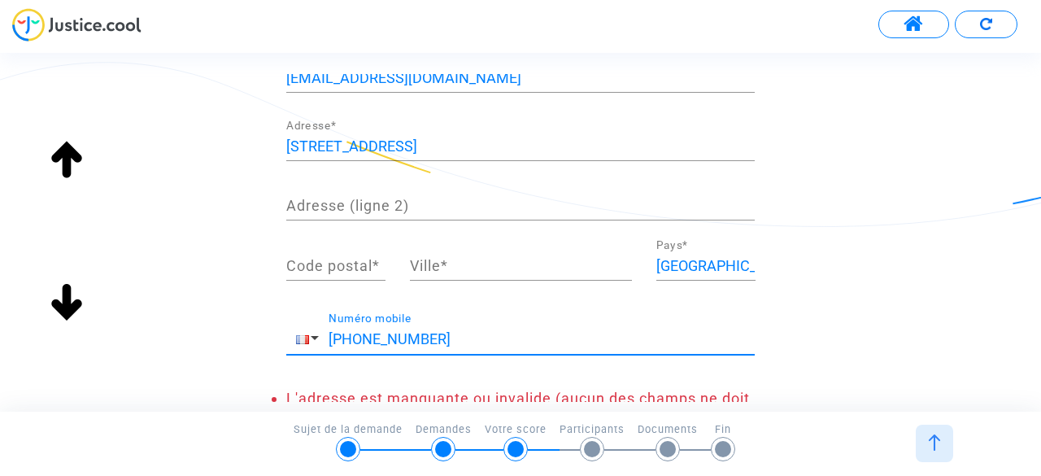
type input "[PHONE_NUMBER]"
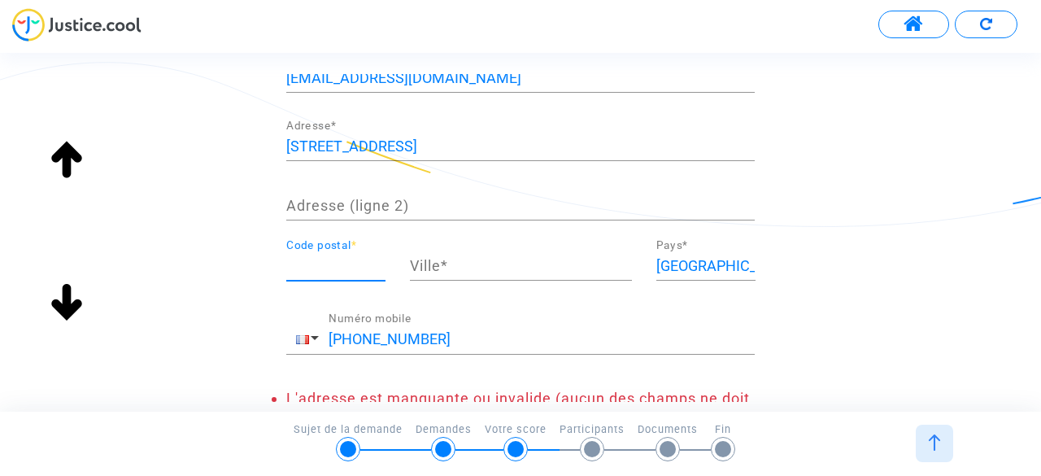
click at [345, 258] on input "Code postal *" at bounding box center [335, 266] width 99 height 16
type input "75013"
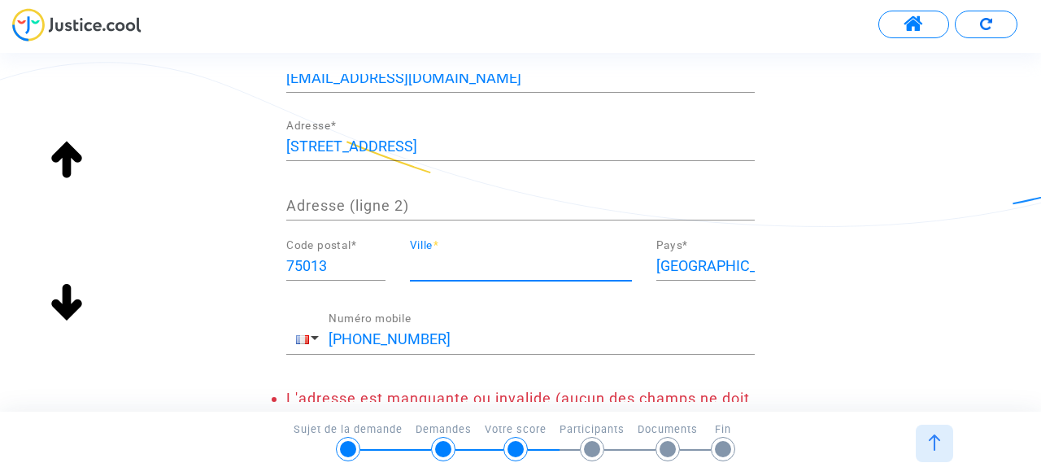
click at [463, 264] on input "Ville *" at bounding box center [521, 266] width 222 height 16
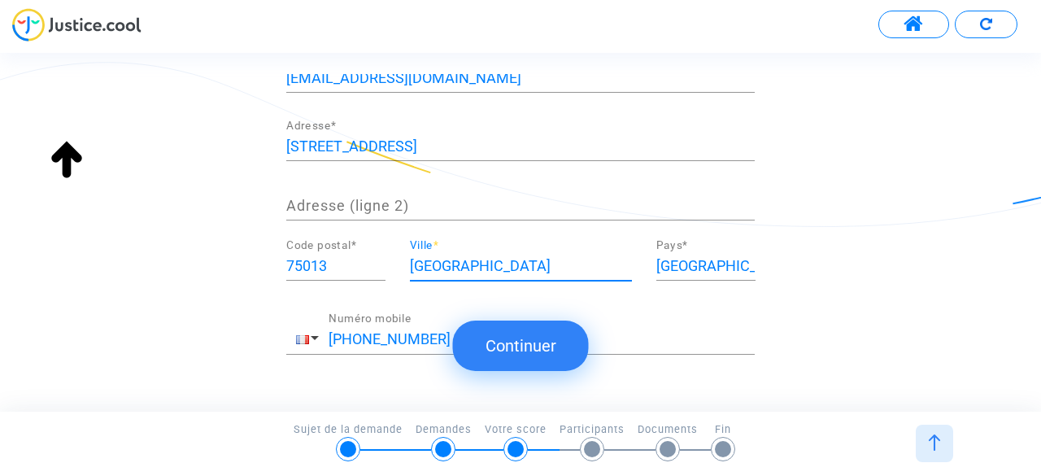
scroll to position [434, 0]
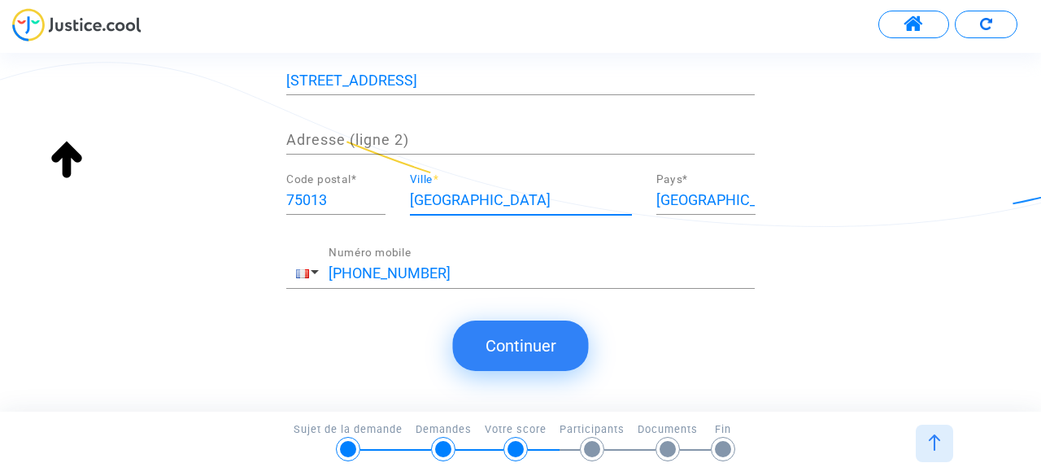
type input "[GEOGRAPHIC_DATA]"
click at [524, 337] on button "Continuer" at bounding box center [521, 345] width 136 height 50
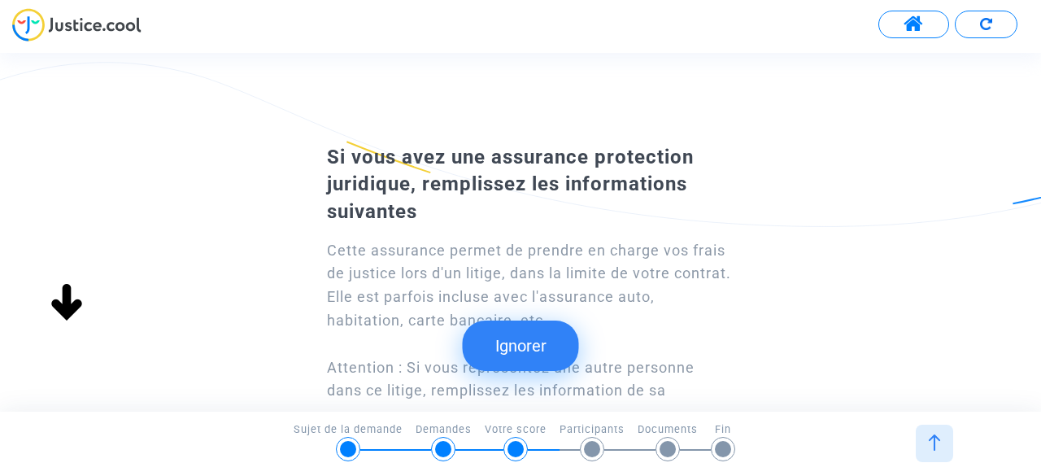
scroll to position [0, 0]
click at [524, 337] on button "Ignorer" at bounding box center [521, 345] width 116 height 50
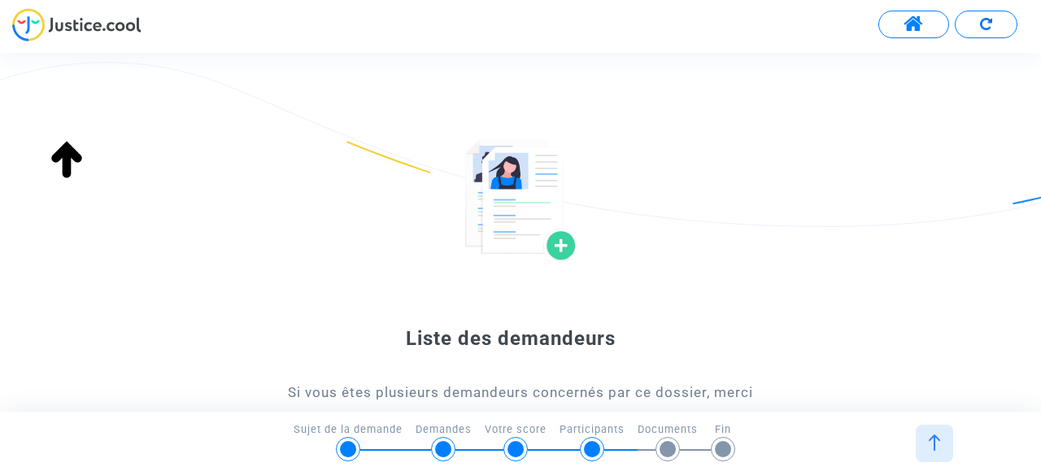
scroll to position [285, 0]
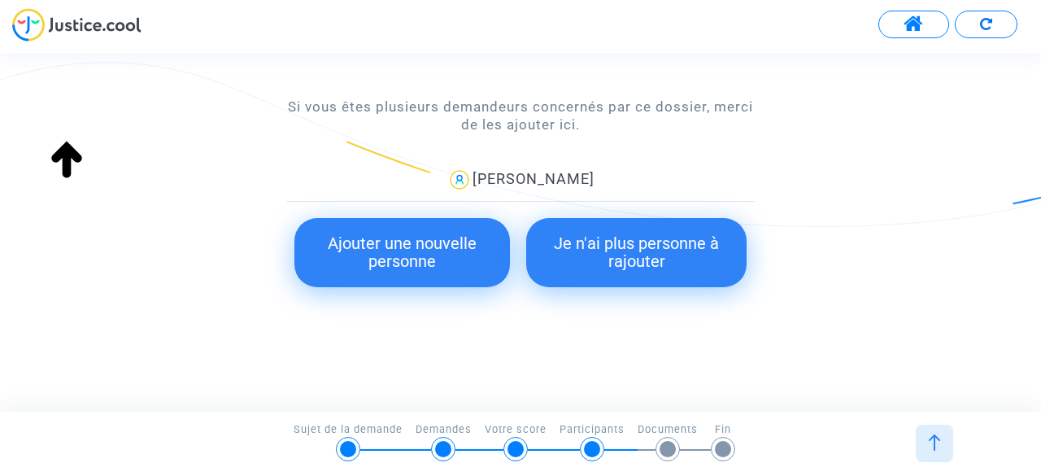
click at [624, 252] on button "Je n'ai plus personne à rajouter" at bounding box center [636, 252] width 220 height 69
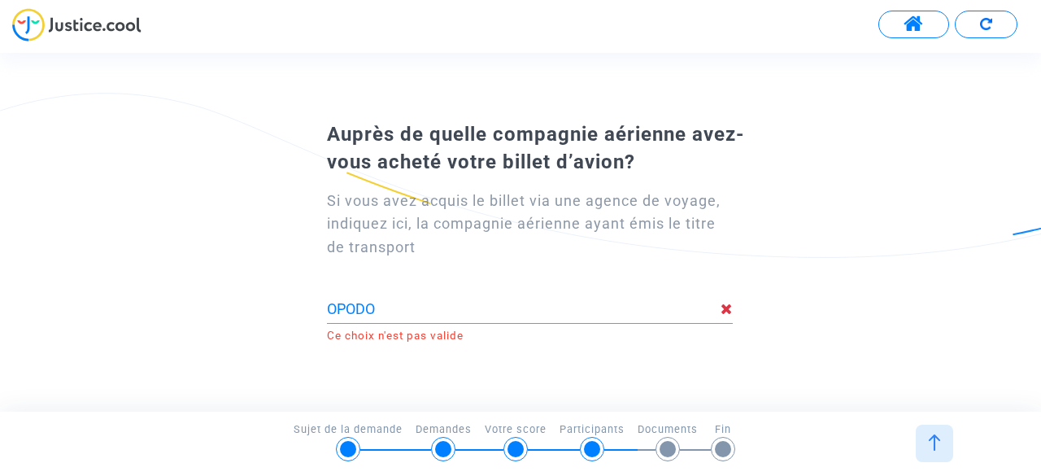
click at [564, 339] on div at bounding box center [597, 335] width 269 height 12
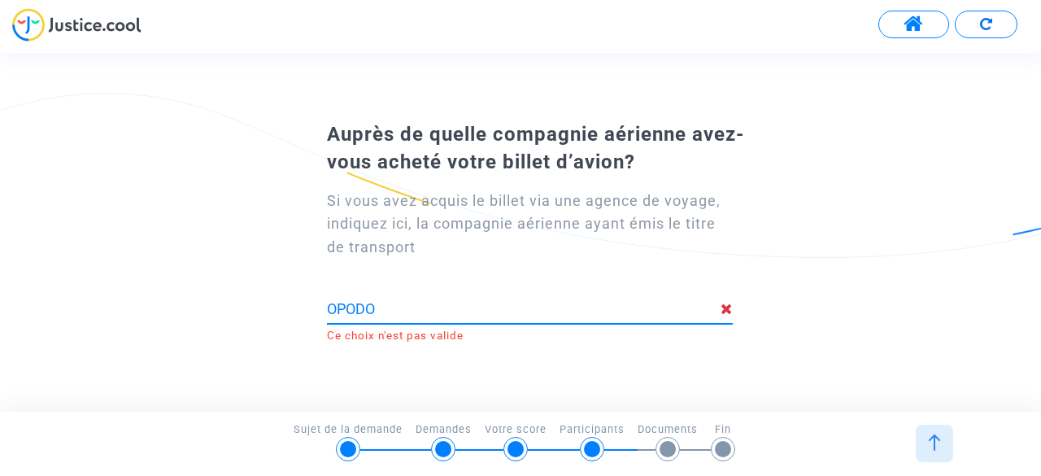
click at [563, 315] on input "OPODO" at bounding box center [524, 309] width 394 height 16
type input "O"
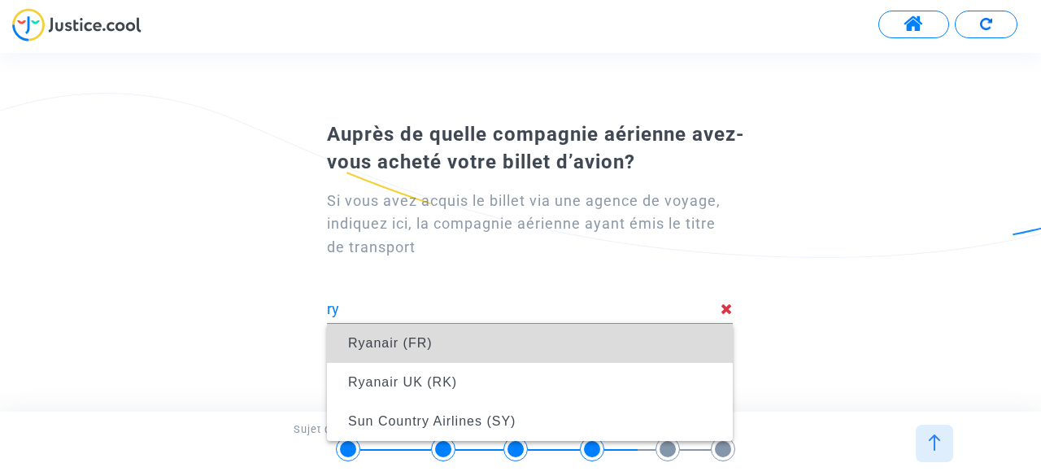
click at [566, 344] on span "Ryanair (FR)" at bounding box center [530, 343] width 380 height 46
type input "Ryanair (FR)"
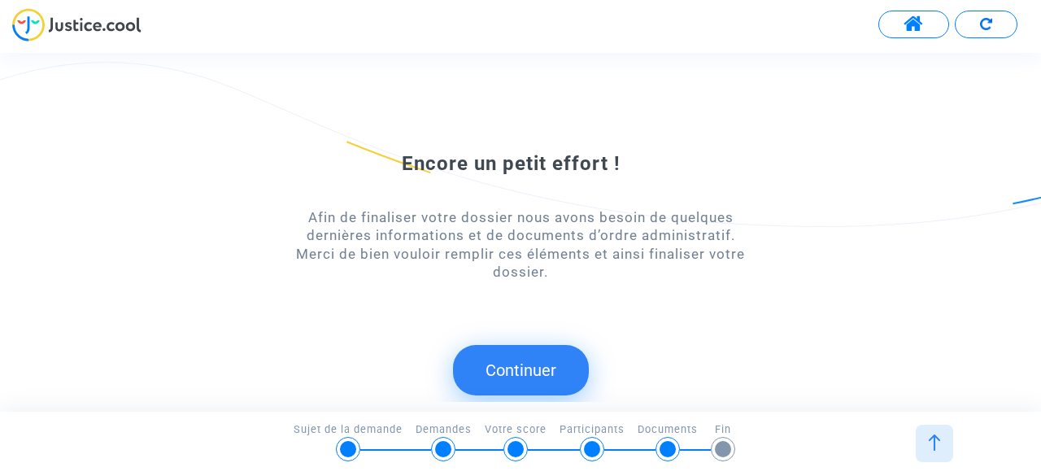
click at [537, 383] on button "Continuer" at bounding box center [521, 370] width 136 height 50
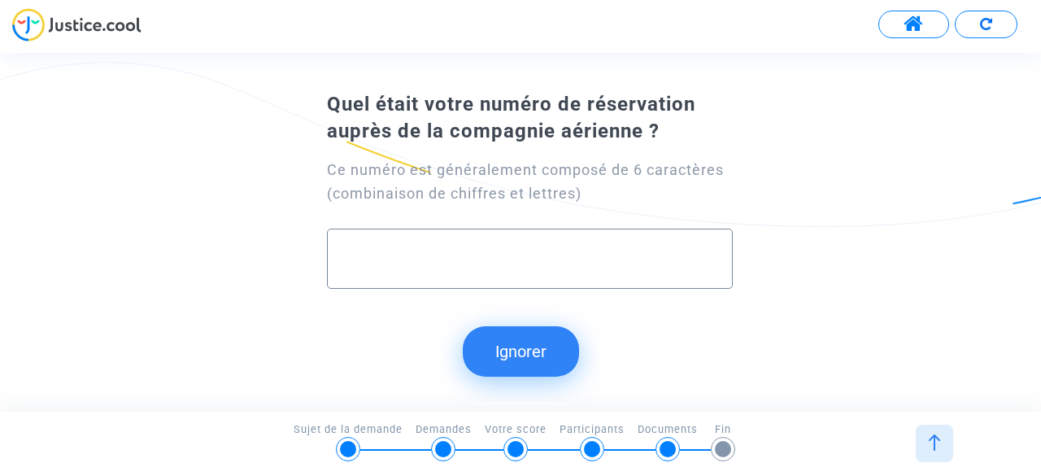
paste input "23485703771"
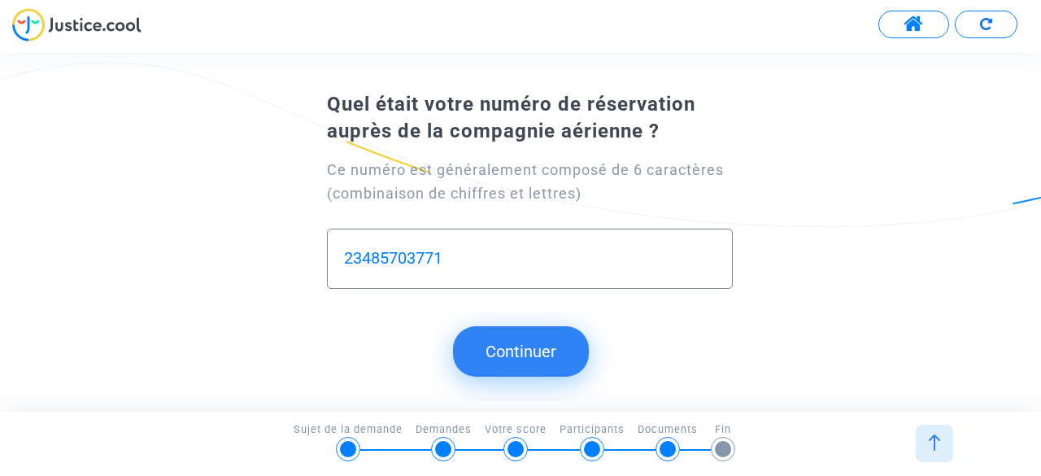
type input "23485703771"
click at [520, 366] on button "Continuer" at bounding box center [521, 351] width 136 height 50
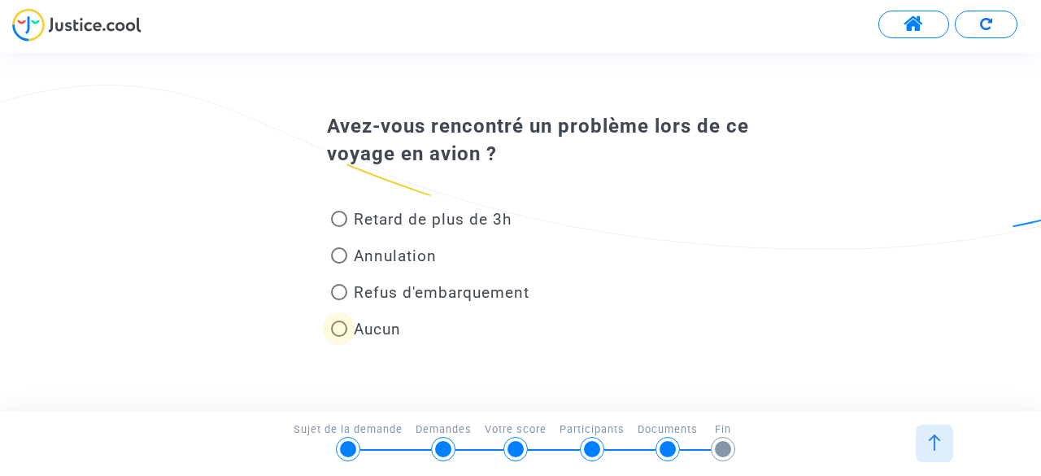
click at [340, 328] on span at bounding box center [339, 328] width 16 height 16
click at [339, 337] on input "Aucun" at bounding box center [338, 337] width 1 height 1
radio input "true"
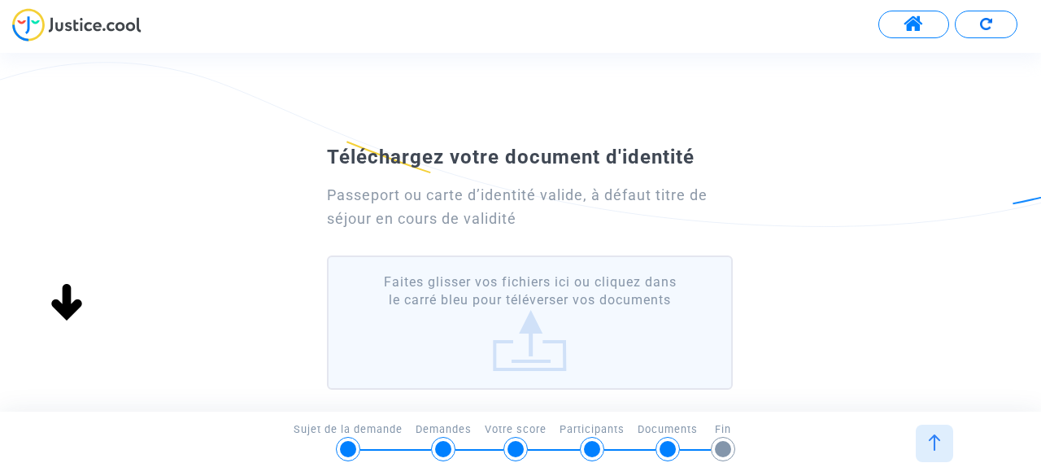
click at [525, 337] on label "Faites glisser vos fichiers ici ou cliquez dans le carré bleu pour téléverser v…" at bounding box center [530, 322] width 406 height 134
click at [0, 0] on input "Faites glisser vos fichiers ici ou cliquez dans le carré bleu pour téléverser v…" at bounding box center [0, 0] width 0 height 0
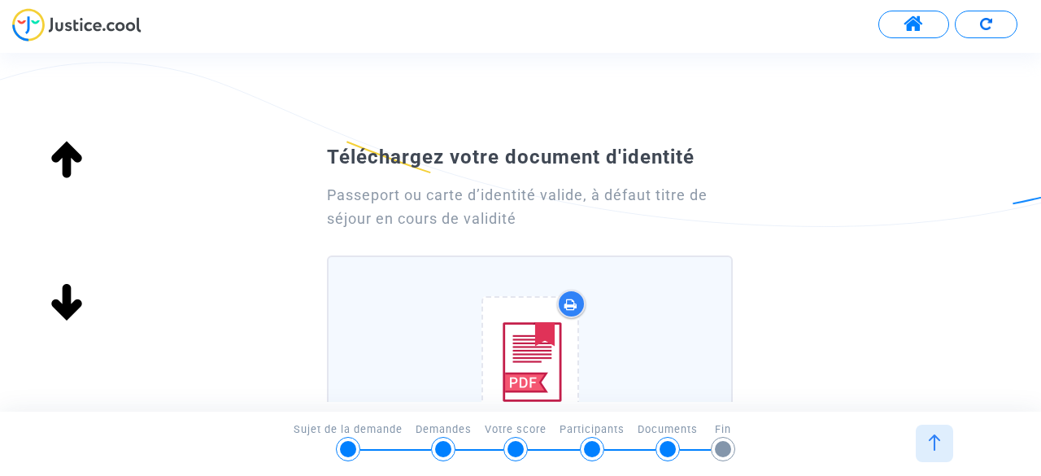
scroll to position [270, 0]
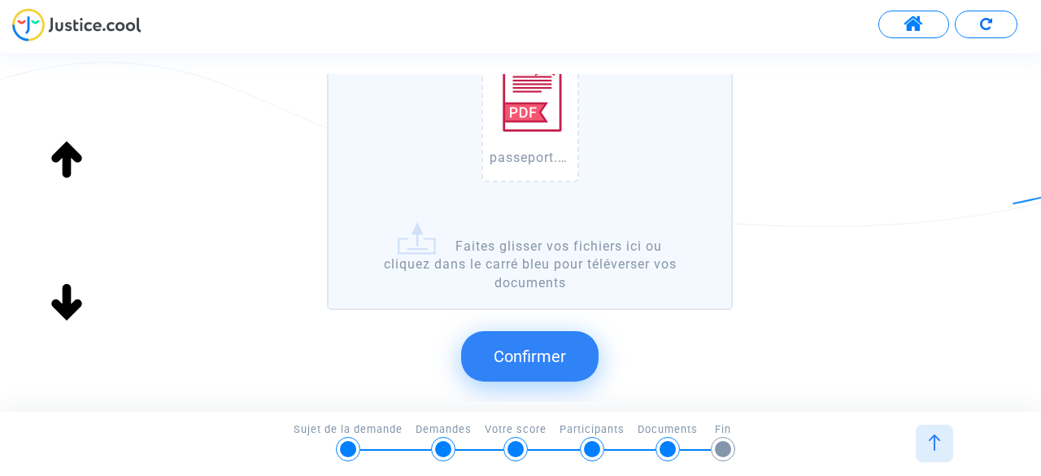
click at [516, 363] on span "Confirmer" at bounding box center [530, 356] width 72 height 20
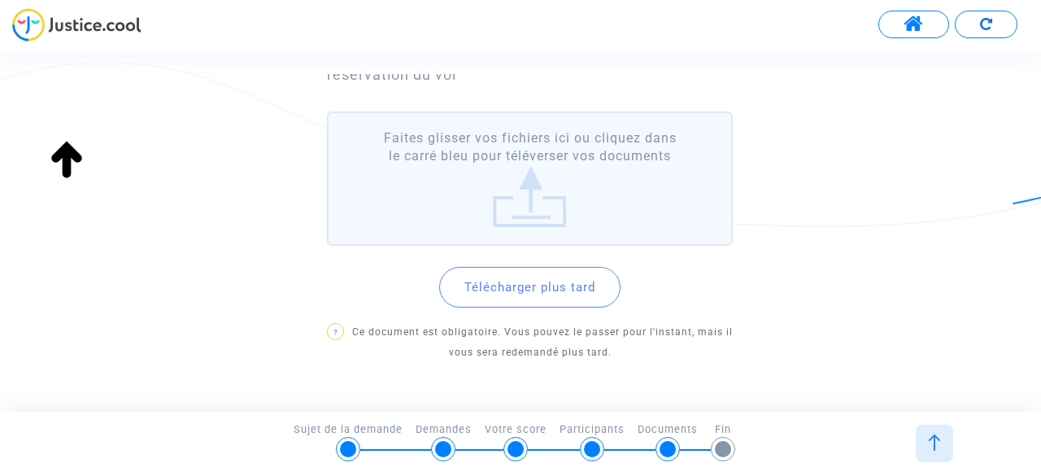
scroll to position [143, 0]
click at [533, 292] on button "Télécharger plus tard" at bounding box center [529, 288] width 181 height 41
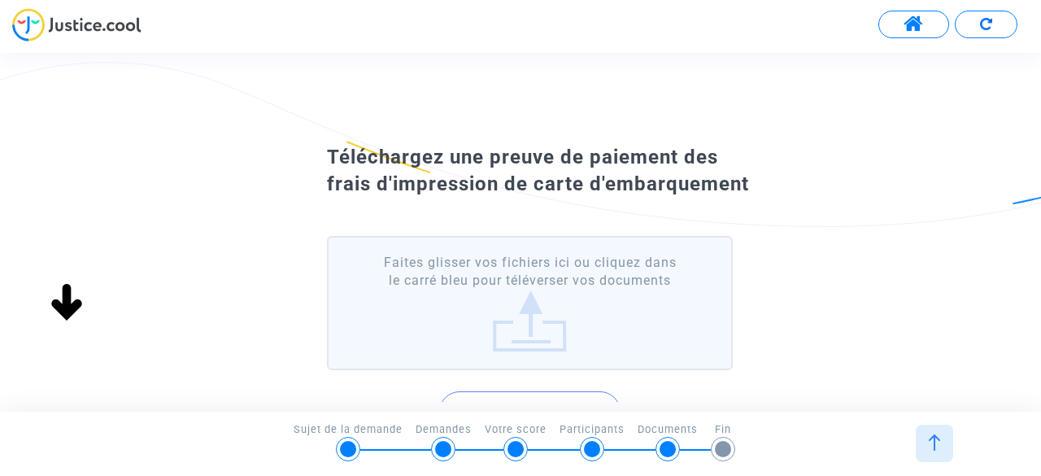
click at [533, 292] on div "Continuer Continuer Ignorer Continuer Continuer Téléchargez la carte d'embarque…" at bounding box center [534, 232] width 1069 height 358
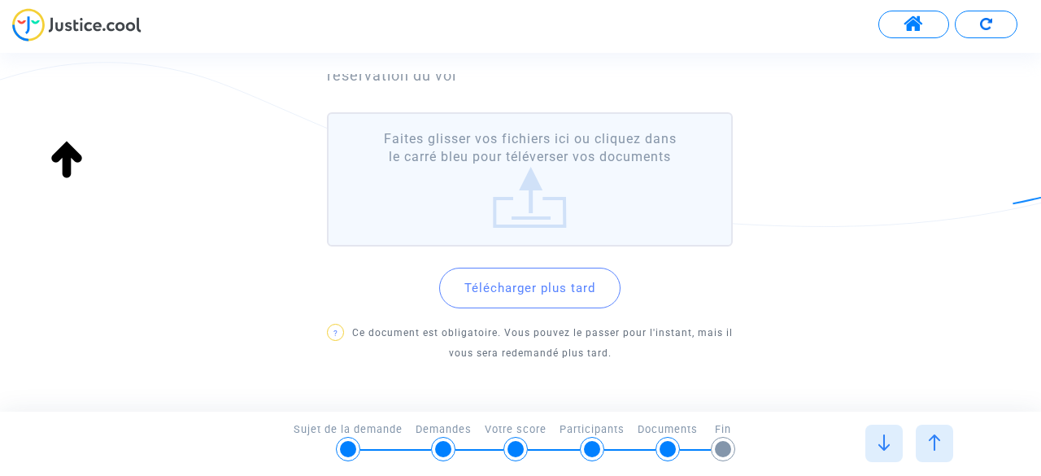
click at [533, 292] on button "Télécharger plus tard" at bounding box center [529, 288] width 181 height 41
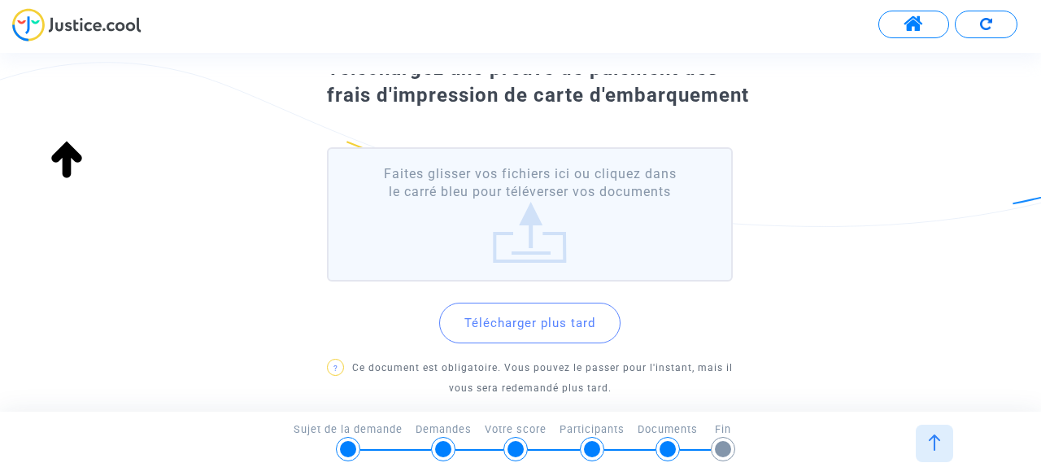
scroll to position [89, 0]
click at [532, 243] on label "Faites glisser vos fichiers ici ou cliquez dans le carré bleu pour téléverser v…" at bounding box center [530, 214] width 406 height 134
click at [0, 0] on input "Faites glisser vos fichiers ici ou cliquez dans le carré bleu pour téléverser v…" at bounding box center [0, 0] width 0 height 0
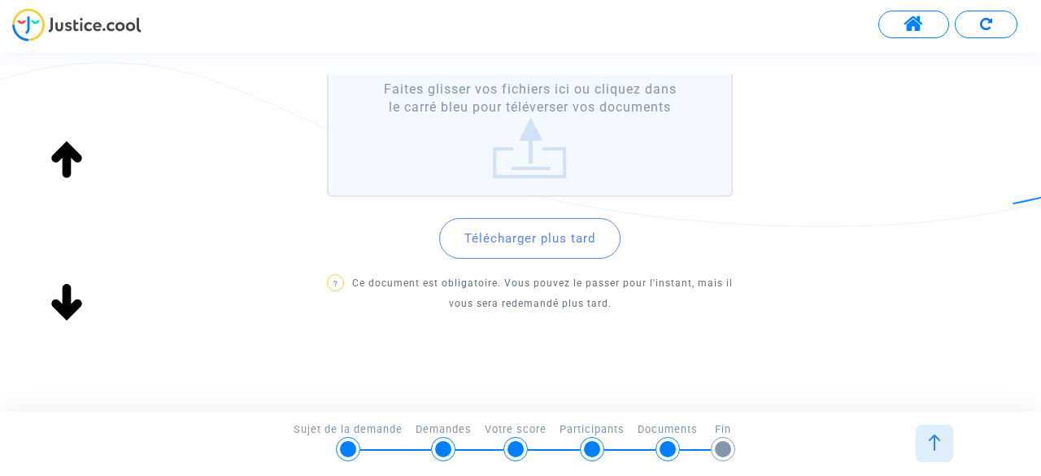
scroll to position [0, 0]
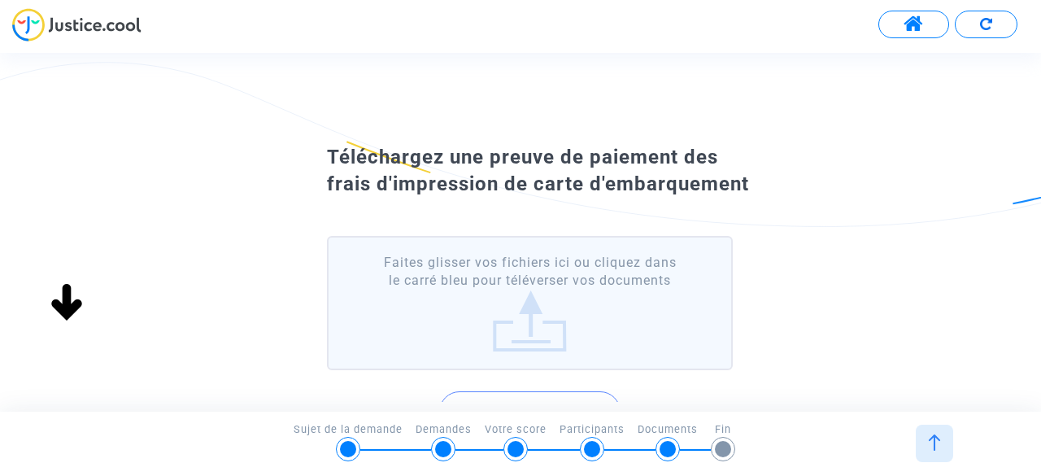
click at [545, 334] on label "Faites glisser vos fichiers ici ou cliquez dans le carré bleu pour téléverser v…" at bounding box center [530, 303] width 406 height 134
click at [0, 0] on input "Faites glisser vos fichiers ici ou cliquez dans le carré bleu pour téléverser v…" at bounding box center [0, 0] width 0 height 0
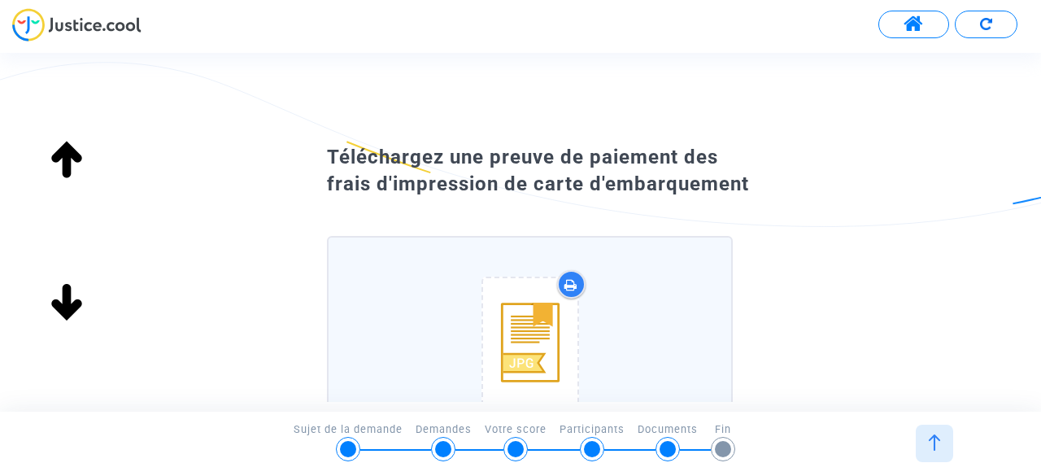
scroll to position [263, 0]
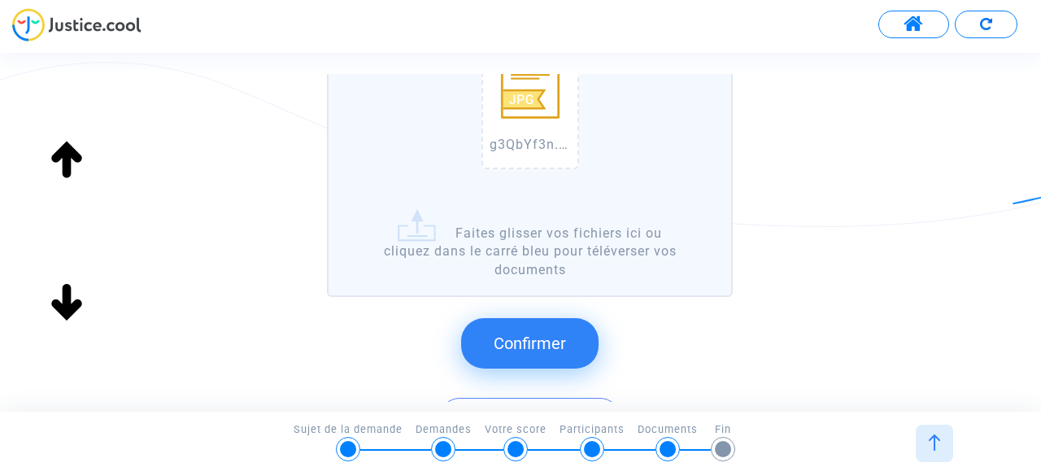
click at [563, 333] on span "Confirmer" at bounding box center [530, 343] width 72 height 20
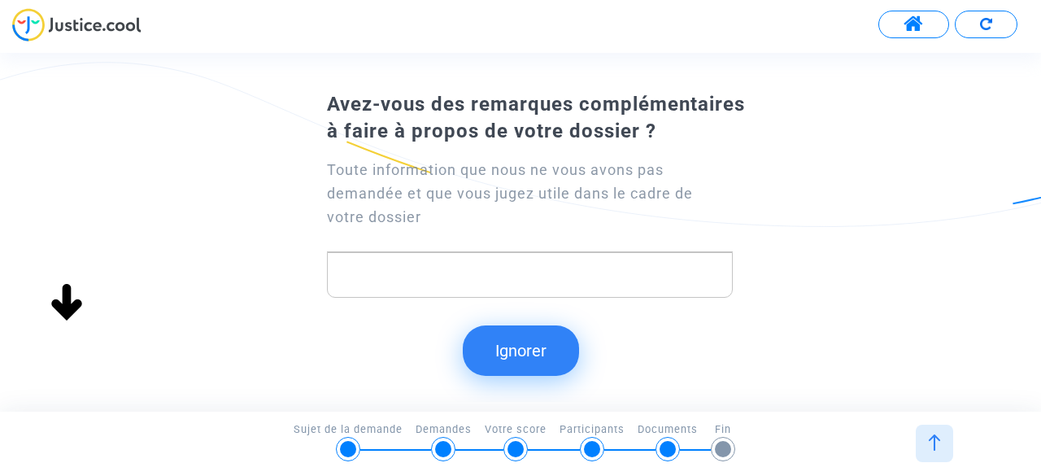
scroll to position [0, 0]
click at [517, 347] on button "Ignorer" at bounding box center [521, 350] width 116 height 50
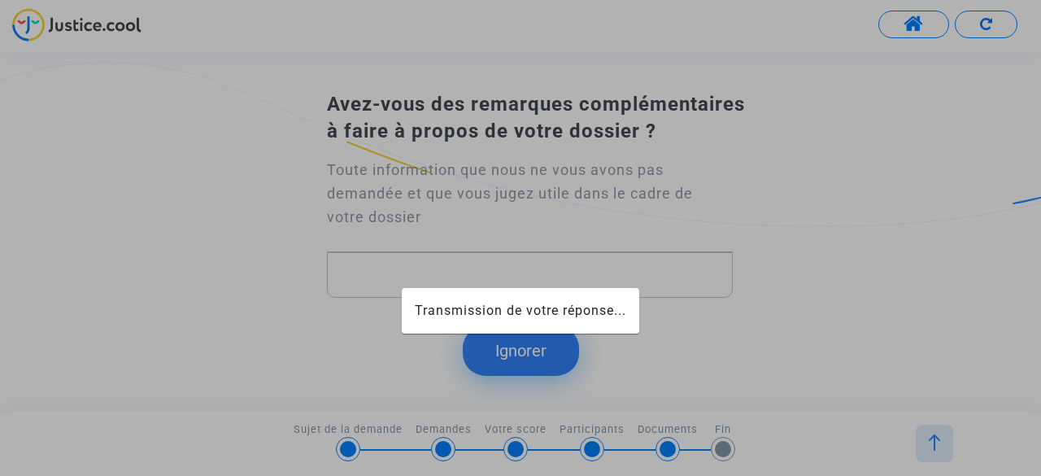
click at [517, 347] on div at bounding box center [520, 238] width 1041 height 476
